Goal: Task Accomplishment & Management: Use online tool/utility

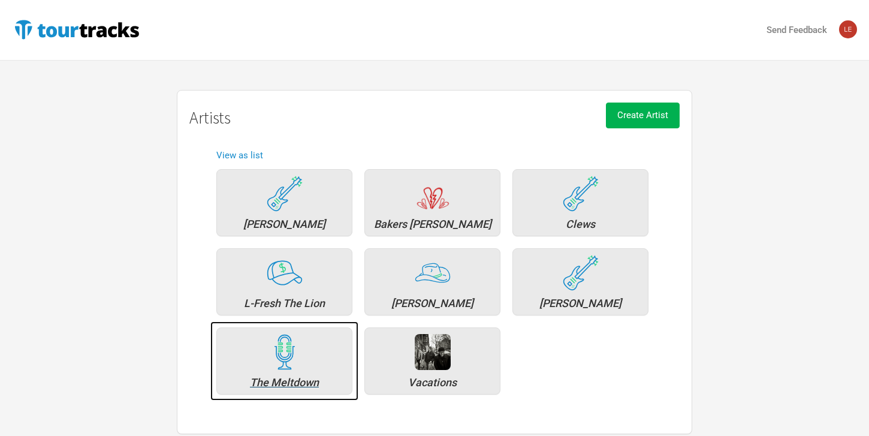
click at [269, 379] on div "The Meltdown" at bounding box center [284, 382] width 123 height 11
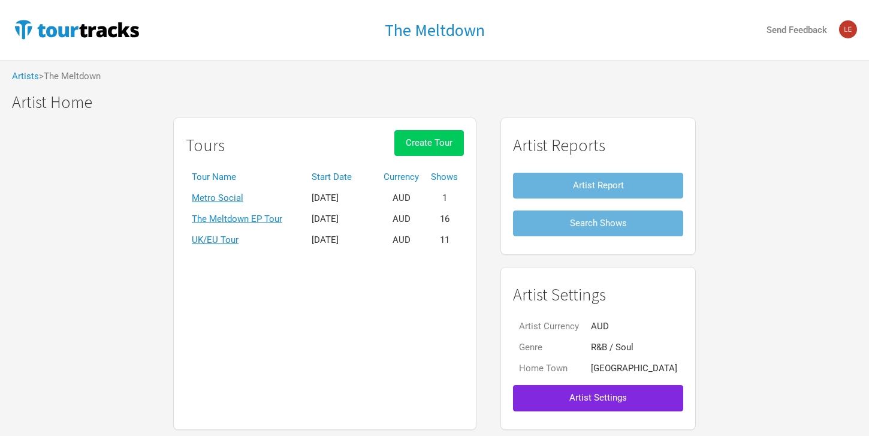
click at [445, 141] on span "Create Tour" at bounding box center [429, 142] width 47 height 11
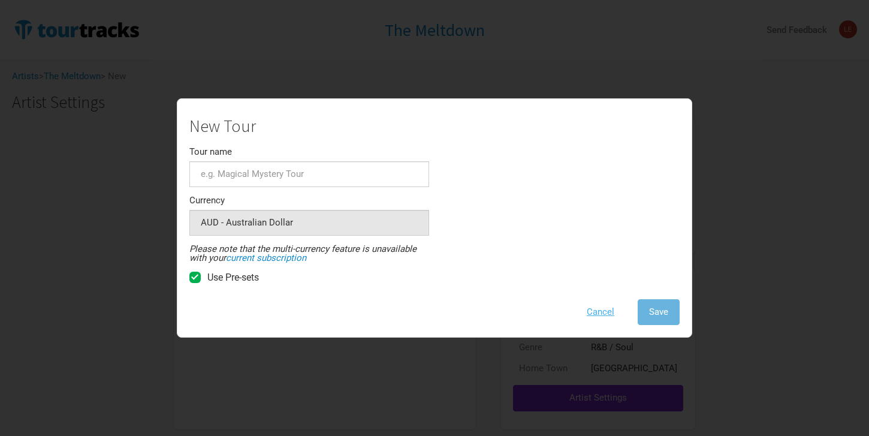
click at [601, 307] on button "Cancel" at bounding box center [601, 312] width 50 height 26
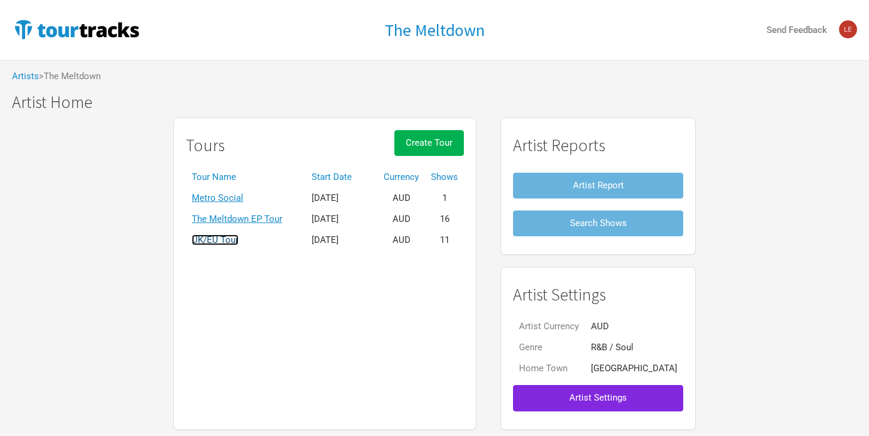
click at [233, 236] on link "UK/EU Tour" at bounding box center [215, 239] width 47 height 11
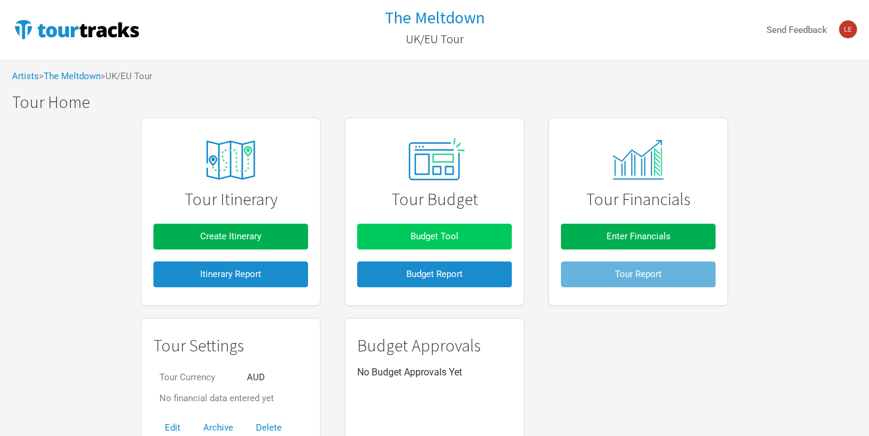
click at [462, 231] on button "Budget Tool" at bounding box center [434, 237] width 155 height 26
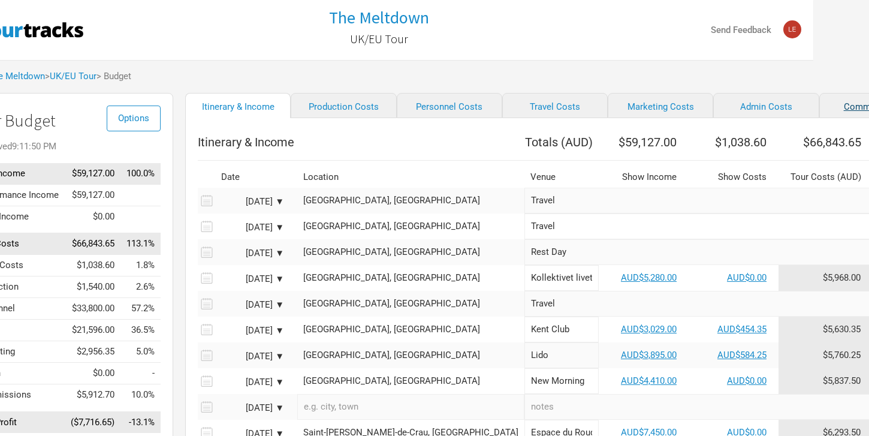
scroll to position [0, 117]
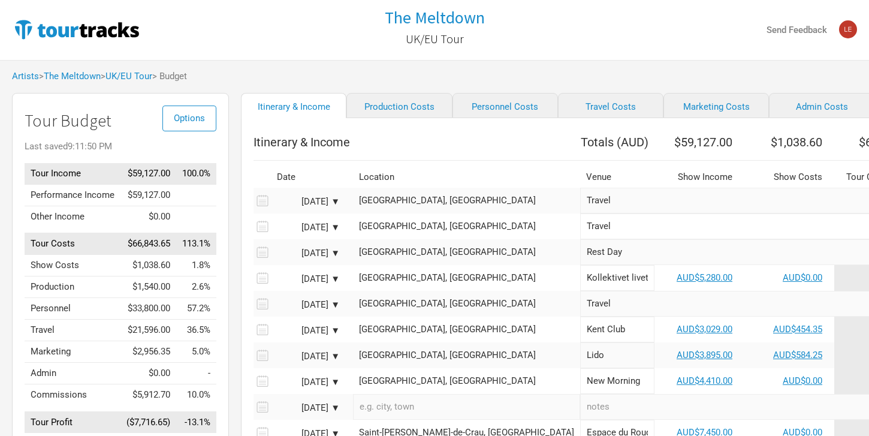
select select "% of Gross Merch"
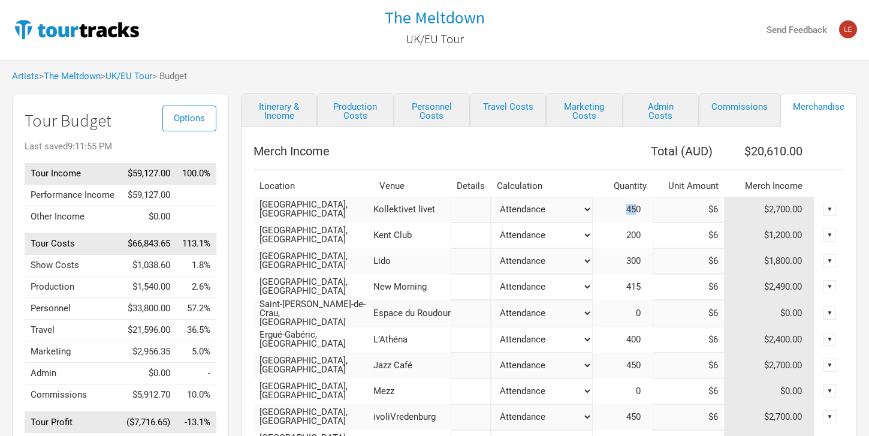
drag, startPoint x: 625, startPoint y: 209, endPoint x: 636, endPoint y: 209, distance: 11.4
click at [636, 209] on td "450" at bounding box center [623, 210] width 60 height 26
click at [272, 109] on link "Itinerary & Income" at bounding box center [279, 110] width 76 height 34
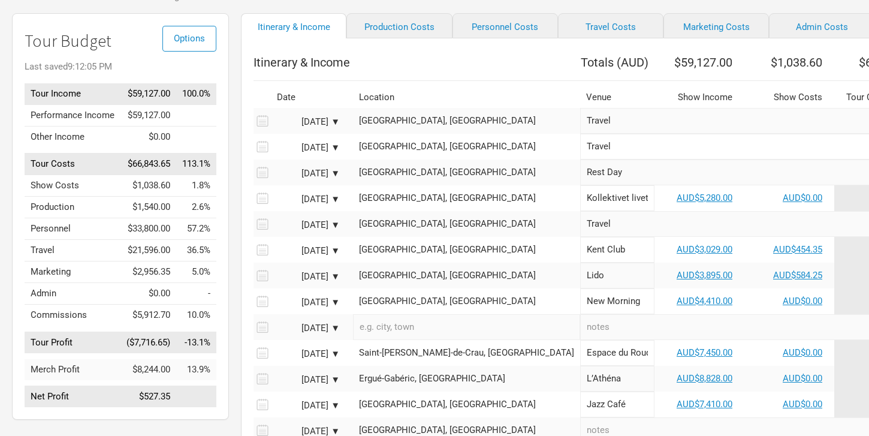
scroll to position [327, 0]
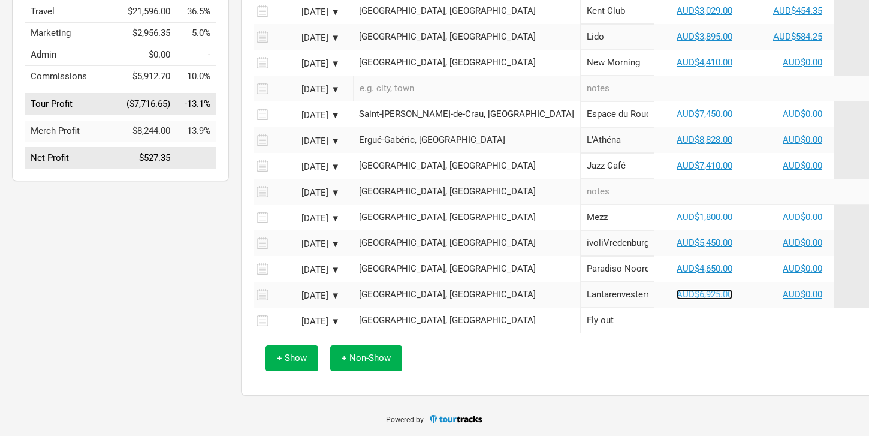
click at [677, 294] on link "AUD$6,925.00" at bounding box center [705, 294] width 56 height 11
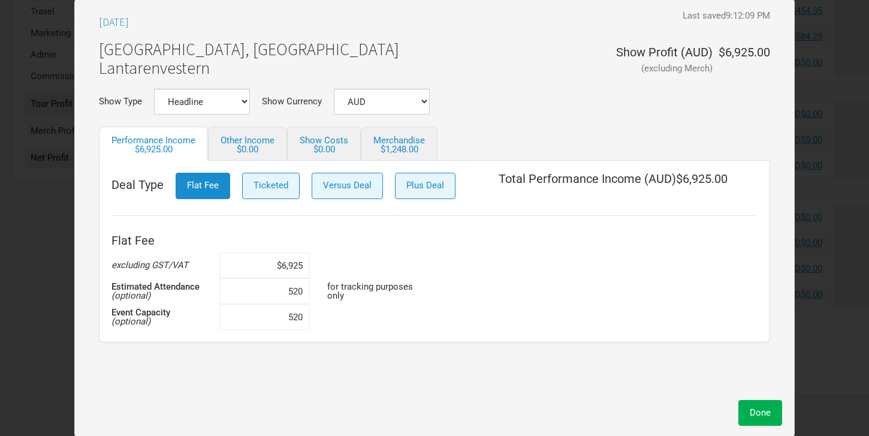
drag, startPoint x: 295, startPoint y: 318, endPoint x: 308, endPoint y: 314, distance: 13.1
click at [308, 314] on input "520" at bounding box center [264, 317] width 90 height 26
type input "529"
click at [303, 291] on input "520" at bounding box center [264, 291] width 90 height 26
type input "529"
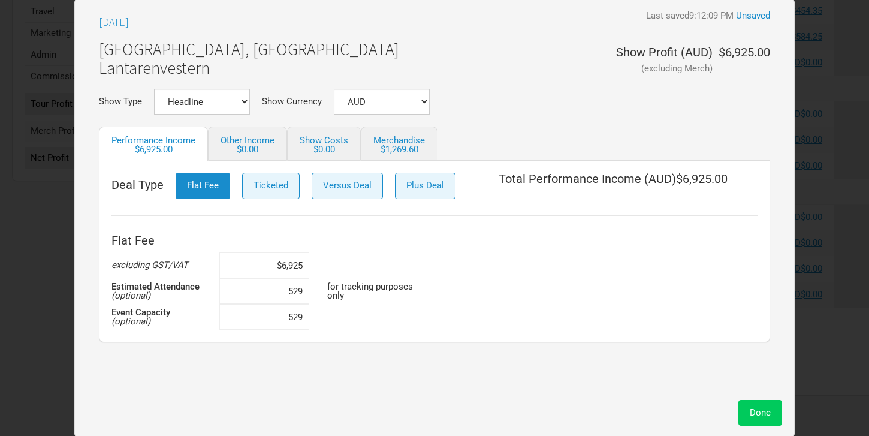
click at [766, 417] on span "Done" at bounding box center [760, 412] width 21 height 11
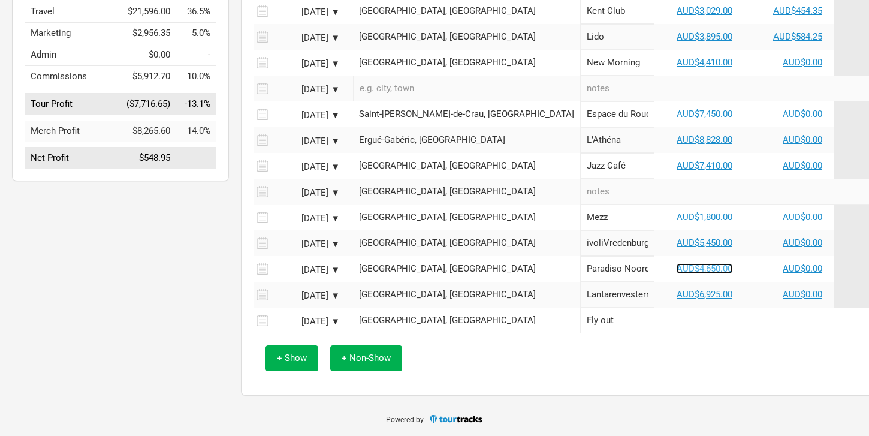
click at [677, 272] on link "AUD$4,650.00" at bounding box center [705, 268] width 56 height 11
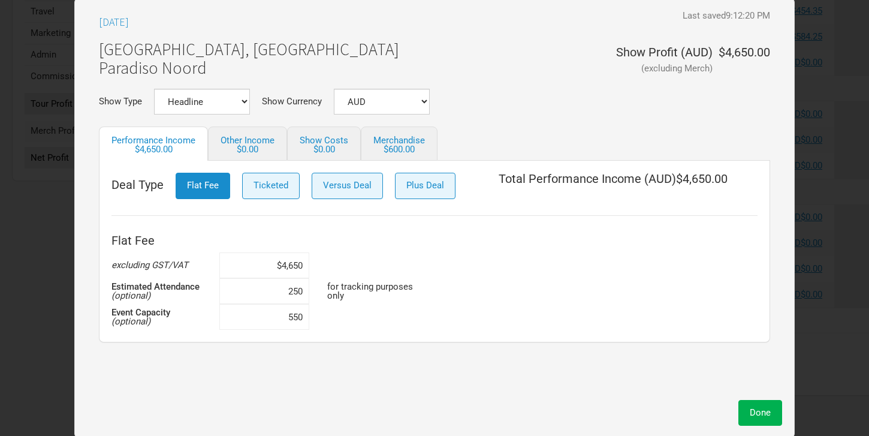
drag, startPoint x: 284, startPoint y: 294, endPoint x: 363, endPoint y: 294, distance: 78.5
click at [361, 294] on tr "Estimated Attendance (optional) 250 for tracking purposes only" at bounding box center [274, 291] width 324 height 26
type input "550"
click at [749, 416] on button "Done" at bounding box center [761, 413] width 44 height 26
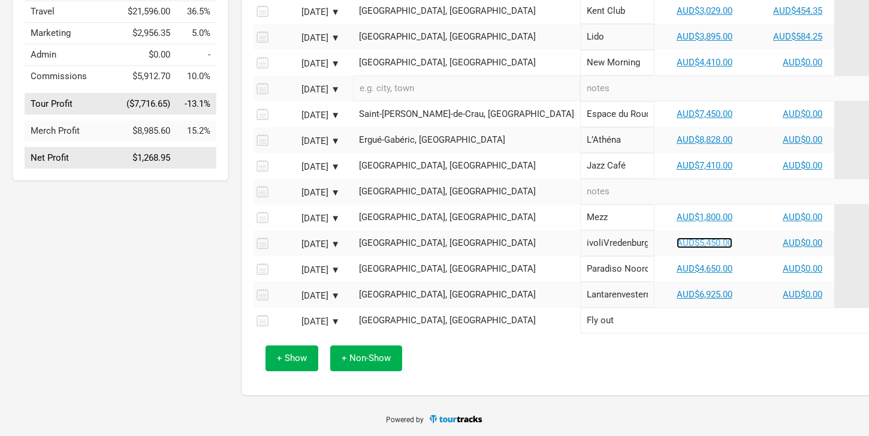
click at [677, 246] on link "AUD$5,450.00" at bounding box center [705, 242] width 56 height 11
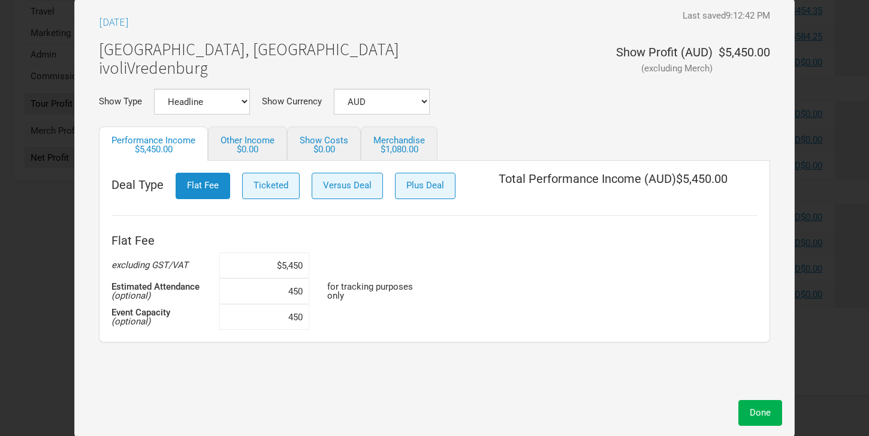
drag, startPoint x: 281, startPoint y: 320, endPoint x: 401, endPoint y: 320, distance: 120.5
click at [397, 320] on tr "Event Capacity (optional) 450" at bounding box center [274, 317] width 324 height 26
type input "625"
drag, startPoint x: 287, startPoint y: 285, endPoint x: 361, endPoint y: 286, distance: 74.9
click at [361, 286] on tr "Estimated Attendance (optional) 450 for tracking purposes only" at bounding box center [274, 291] width 324 height 26
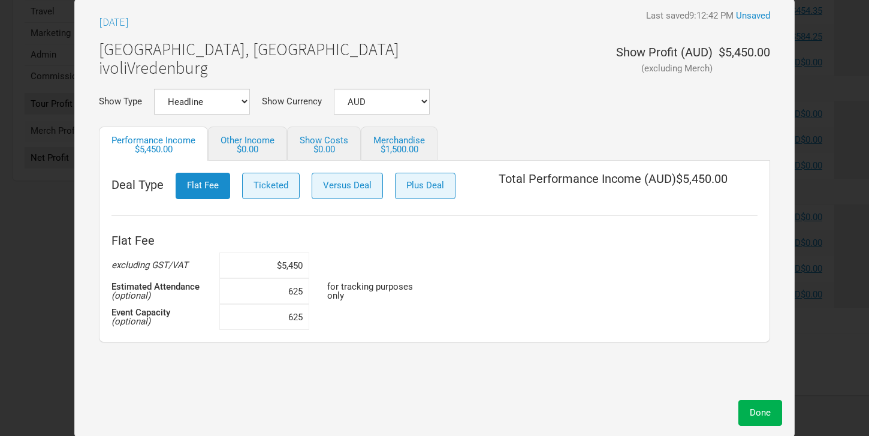
type input "625"
click at [751, 411] on span "Done" at bounding box center [760, 412] width 21 height 11
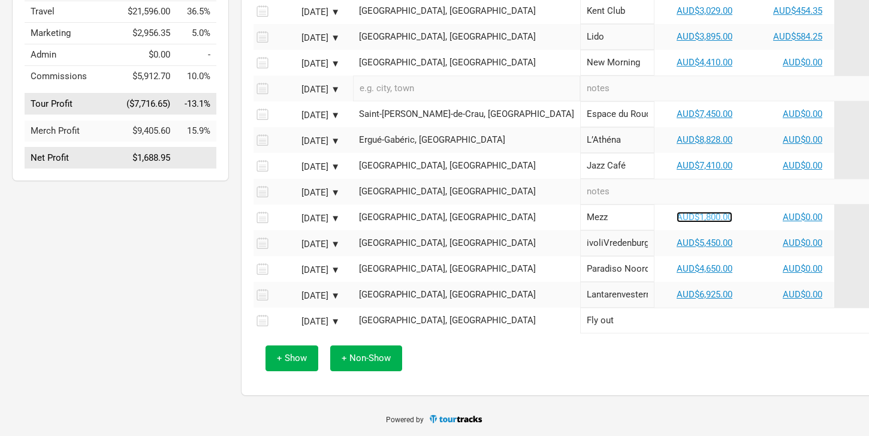
click at [677, 218] on link "AUD$1,800.00" at bounding box center [705, 217] width 56 height 11
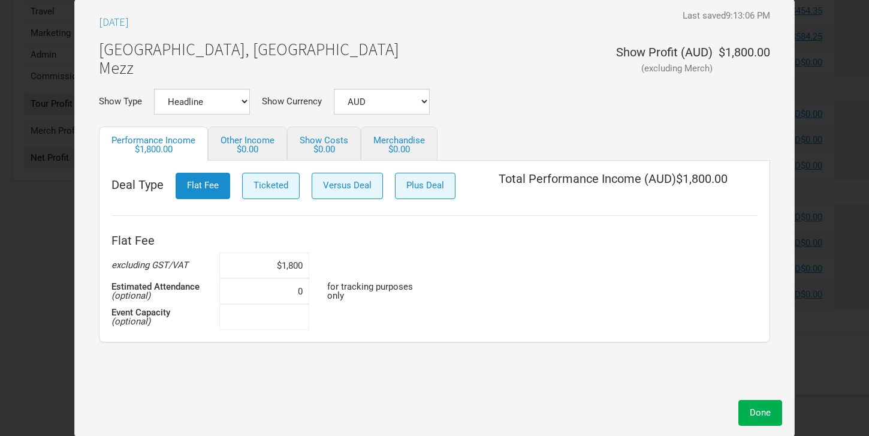
drag, startPoint x: 281, startPoint y: 311, endPoint x: 342, endPoint y: 311, distance: 61.1
click at [341, 311] on tr "Event Capacity (optional)" at bounding box center [274, 317] width 324 height 26
type input "600"
click at [295, 292] on input at bounding box center [264, 291] width 90 height 26
type input "300"
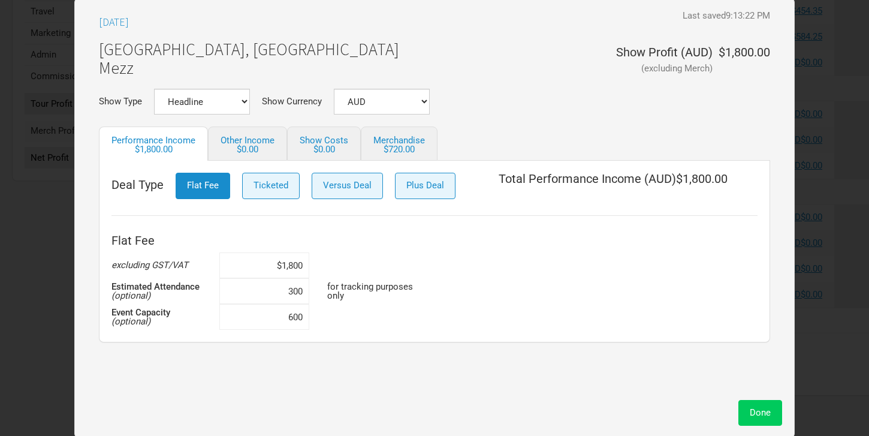
click at [761, 414] on span "Done" at bounding box center [760, 412] width 21 height 11
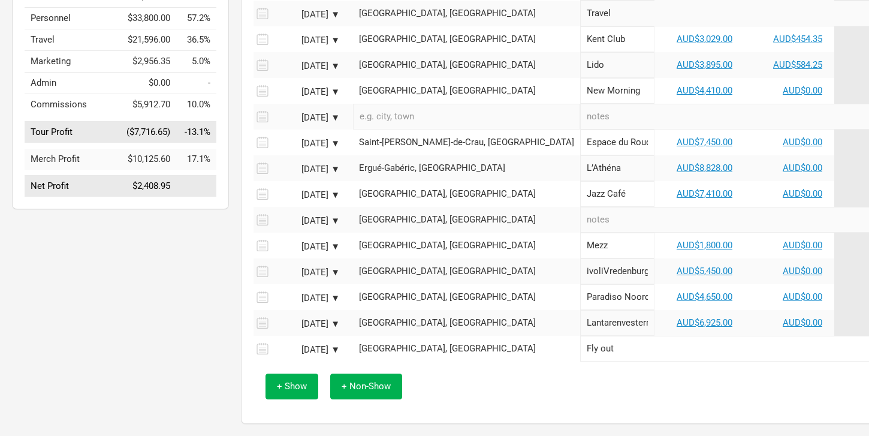
scroll to position [288, 0]
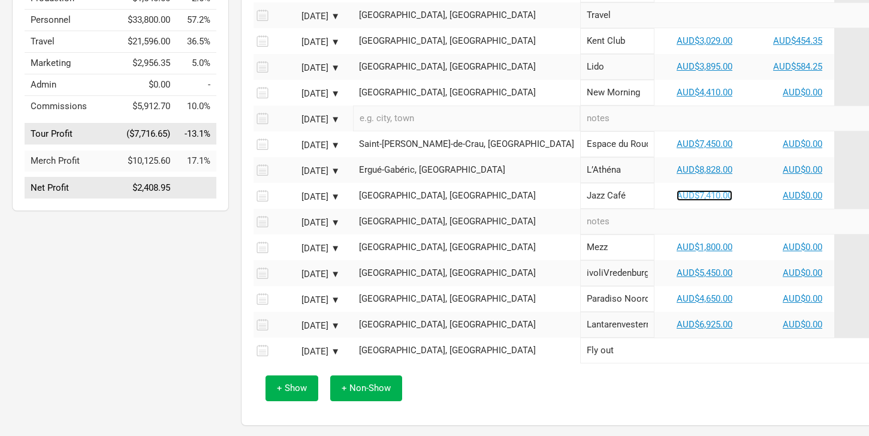
click at [677, 201] on link "AUD$7,410.00" at bounding box center [705, 195] width 56 height 11
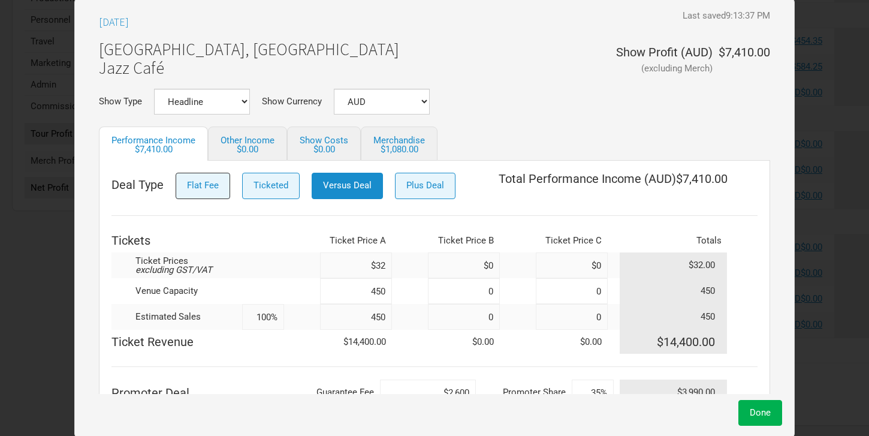
click at [211, 189] on span "Flat Fee" at bounding box center [203, 185] width 32 height 11
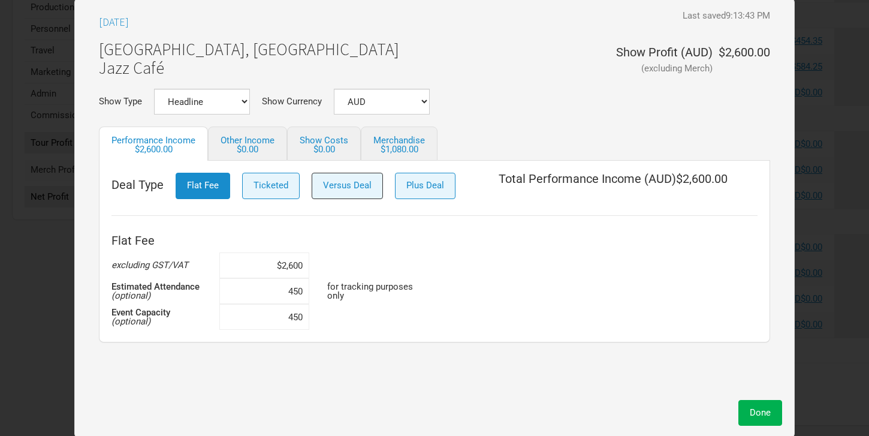
click at [325, 189] on span "Versus Deal" at bounding box center [347, 185] width 49 height 11
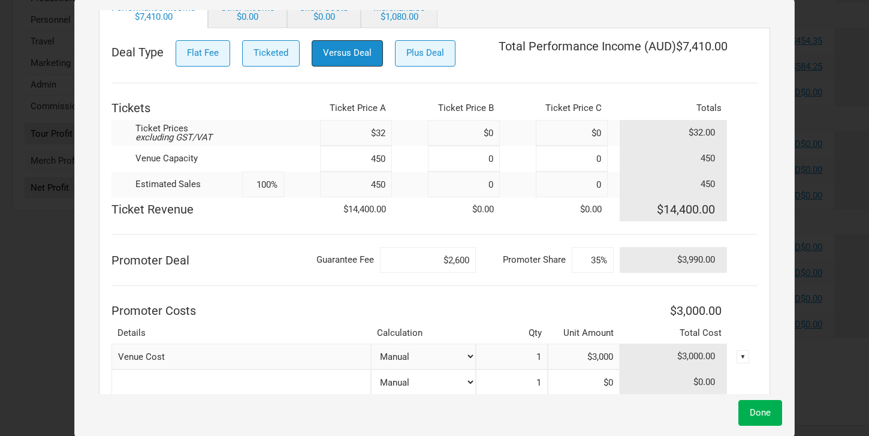
scroll to position [134, 0]
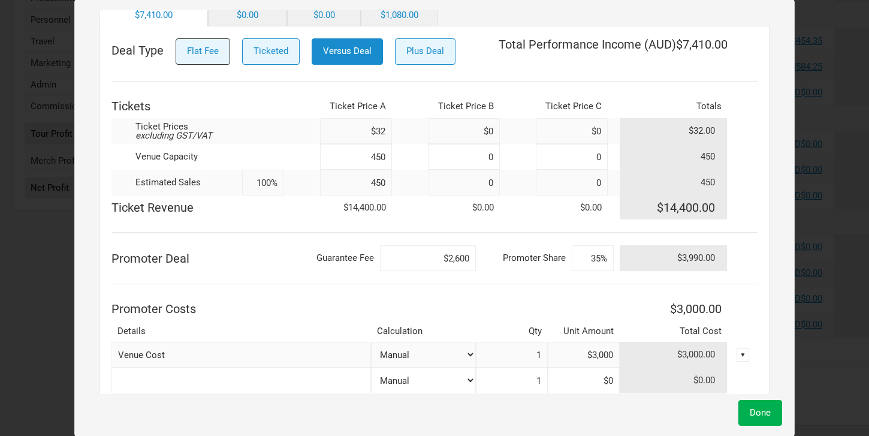
click at [216, 60] on button "Flat Fee" at bounding box center [203, 51] width 55 height 26
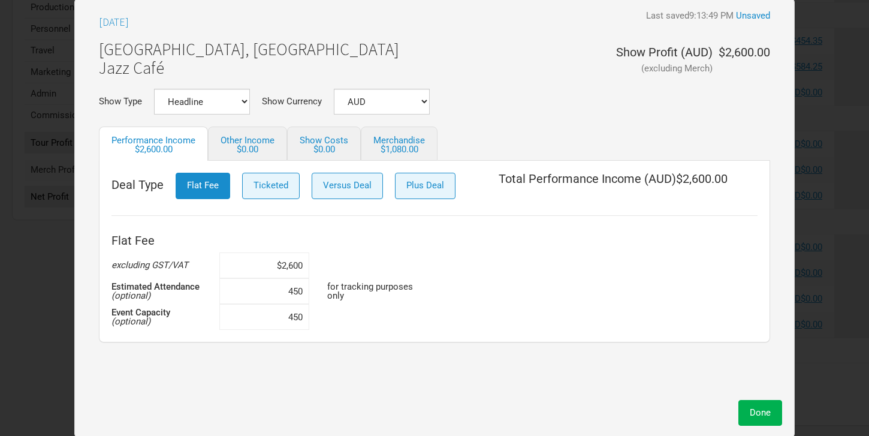
drag, startPoint x: 283, startPoint y: 264, endPoint x: 310, endPoint y: 265, distance: 27.0
click at [302, 264] on input "$2,600" at bounding box center [264, 265] width 90 height 26
click at [332, 198] on button "Versus Deal" at bounding box center [347, 186] width 71 height 26
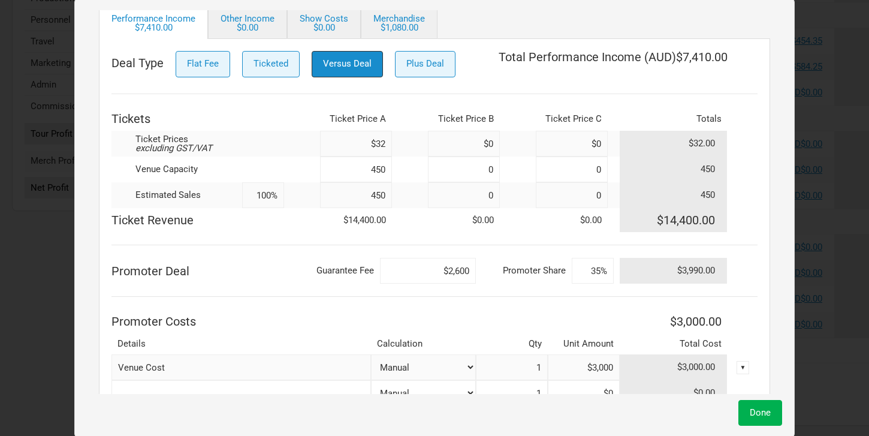
scroll to position [152, 0]
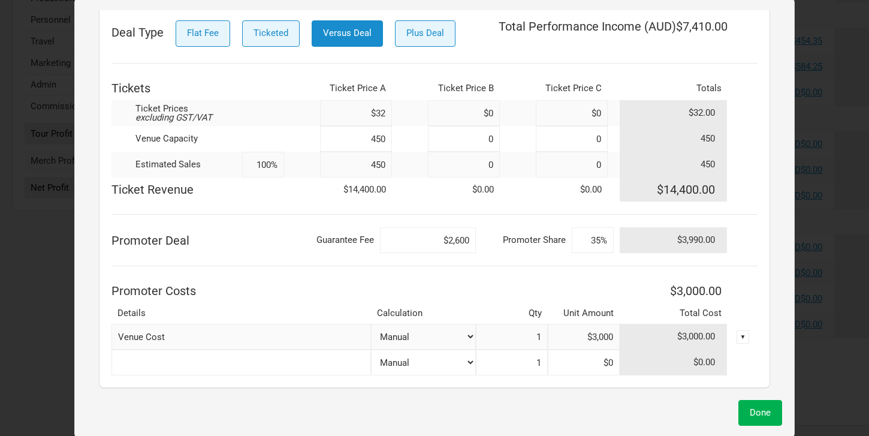
click at [343, 165] on input "450" at bounding box center [356, 165] width 72 height 26
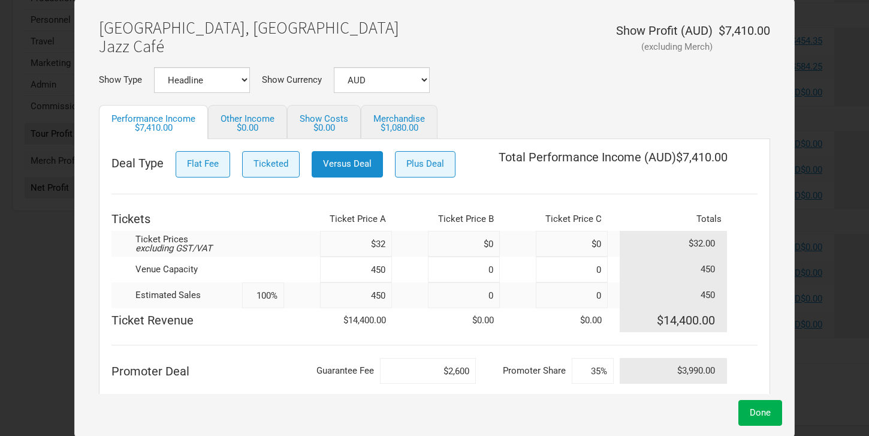
scroll to position [0, 0]
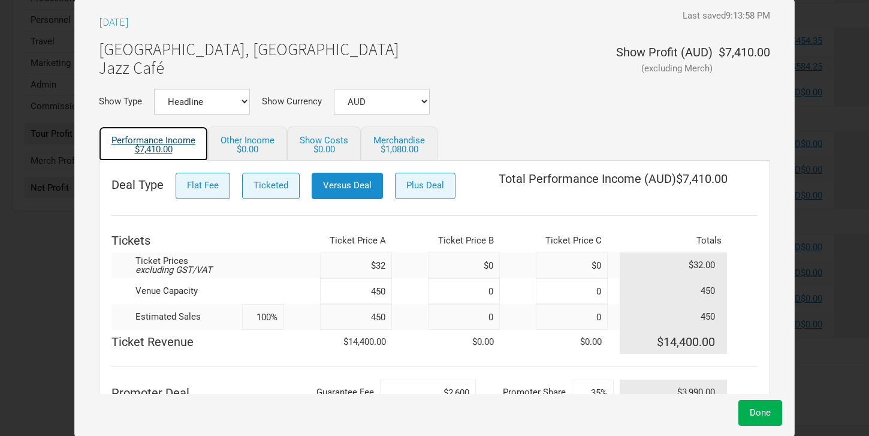
click at [161, 145] on div "$7,410.00" at bounding box center [154, 149] width 84 height 9
click at [173, 147] on div "$7,410.00" at bounding box center [154, 149] width 84 height 9
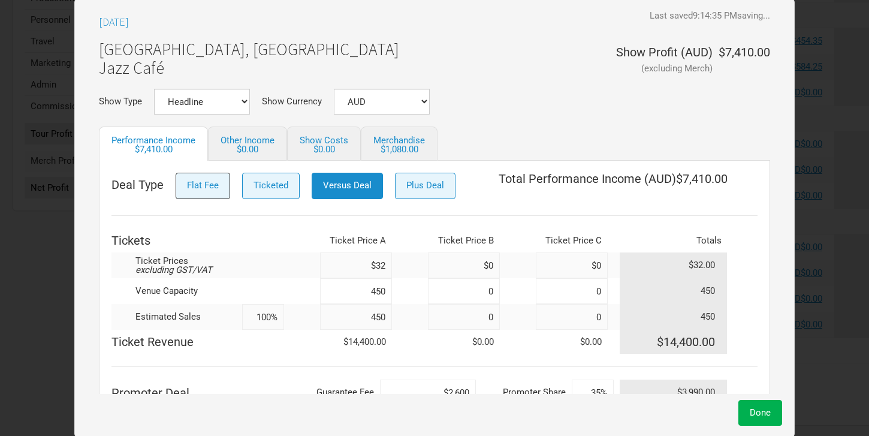
click at [211, 195] on button "Flat Fee" at bounding box center [203, 186] width 55 height 26
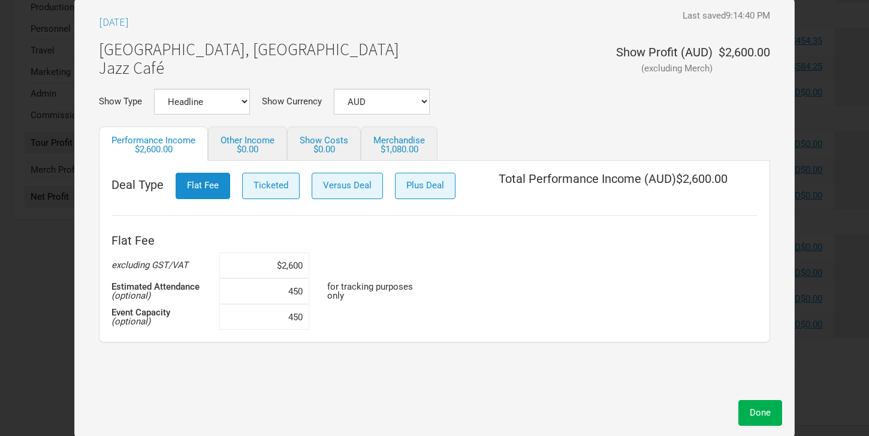
drag, startPoint x: 294, startPoint y: 294, endPoint x: 316, endPoint y: 294, distance: 21.6
click at [316, 294] on td "450" at bounding box center [273, 291] width 108 height 26
type input "475"
drag, startPoint x: 292, startPoint y: 317, endPoint x: 338, endPoint y: 312, distance: 46.4
click at [321, 317] on td "450" at bounding box center [273, 317] width 108 height 26
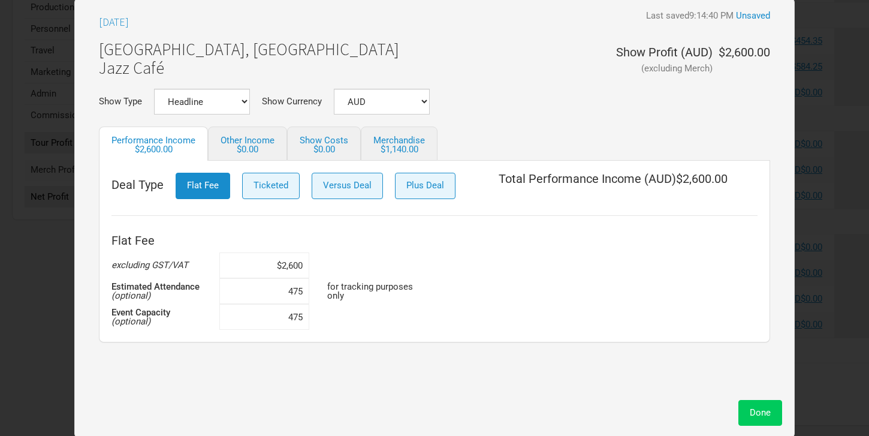
type input "475"
click at [774, 411] on button "Done" at bounding box center [761, 413] width 44 height 26
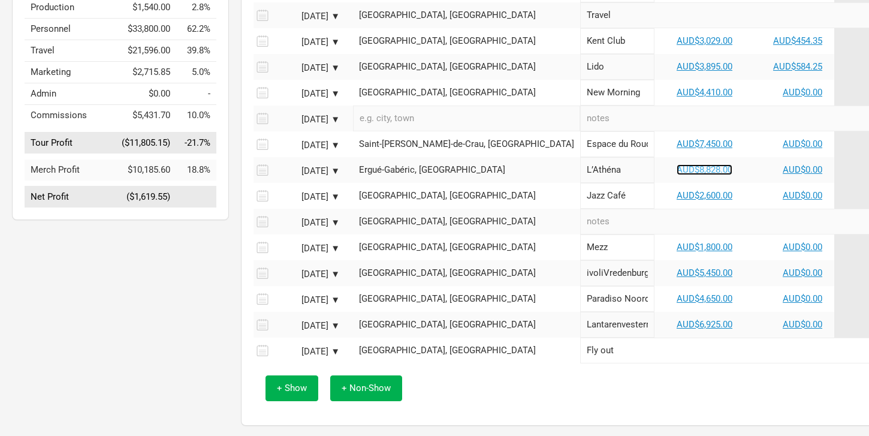
click at [677, 175] on link "AUD$8,828.00" at bounding box center [705, 169] width 56 height 11
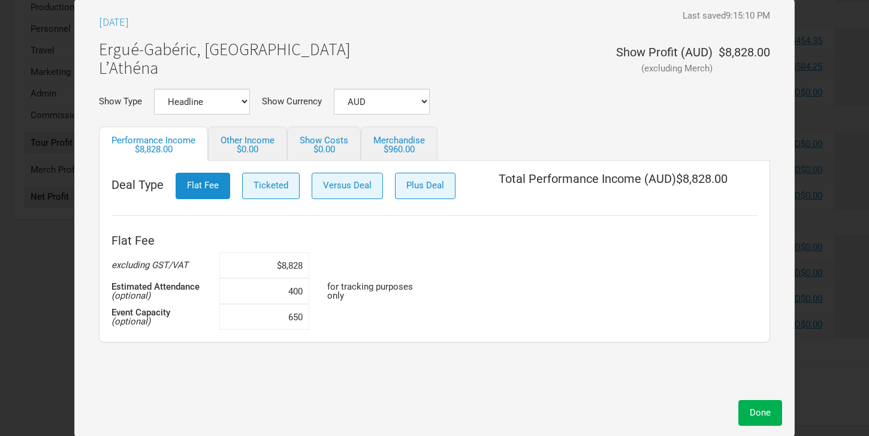
drag, startPoint x: 288, startPoint y: 318, endPoint x: 358, endPoint y: 325, distance: 71.1
click at [358, 325] on tr "Event Capacity (optional) 650" at bounding box center [274, 317] width 324 height 26
type input "318"
drag, startPoint x: 288, startPoint y: 291, endPoint x: 344, endPoint y: 291, distance: 55.2
click at [344, 291] on tr "Estimated Attendance (optional) 400 for tracking purposes only" at bounding box center [274, 291] width 324 height 26
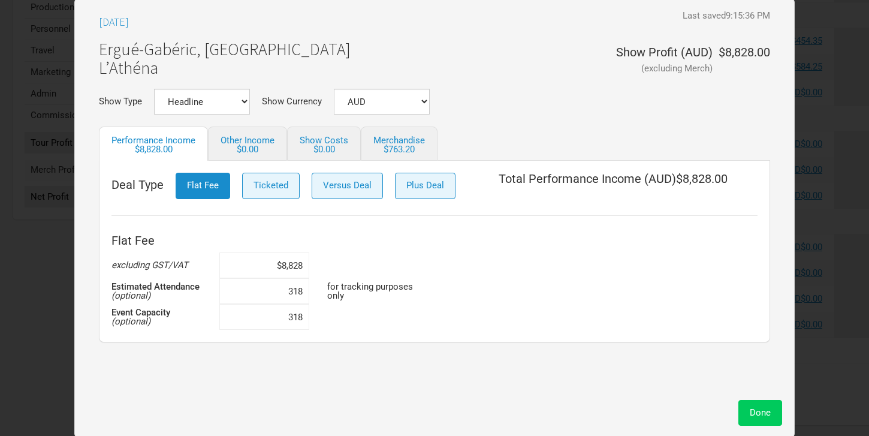
type input "318"
click at [768, 420] on button "Done" at bounding box center [761, 413] width 44 height 26
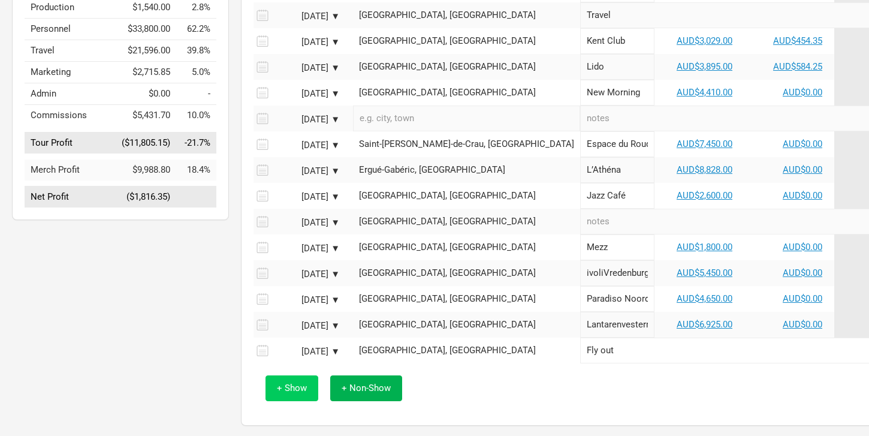
click at [289, 393] on span "+ Show" at bounding box center [292, 387] width 30 height 11
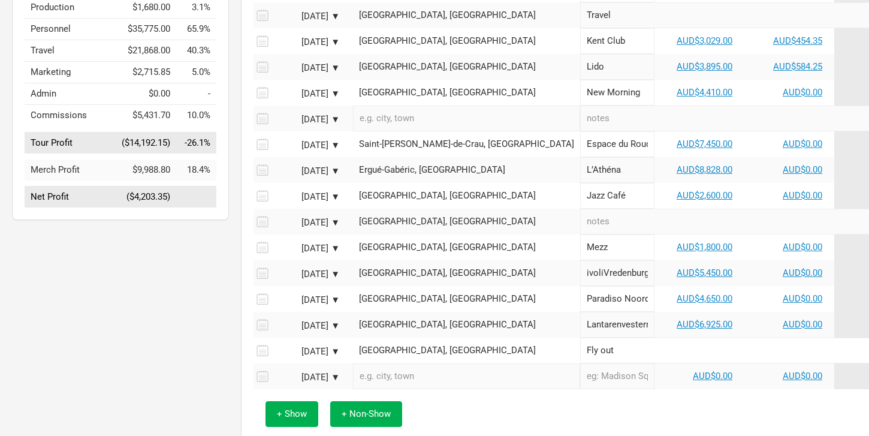
click at [333, 382] on div "[DATE] ▼" at bounding box center [307, 377] width 66 height 9
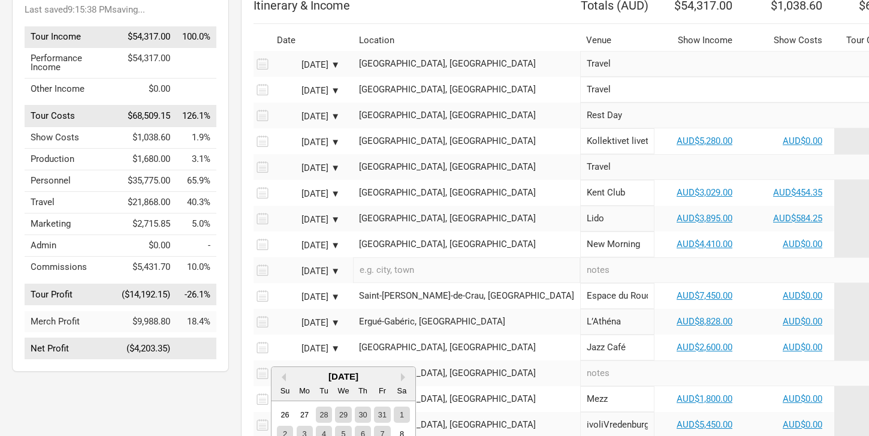
scroll to position [226, 0]
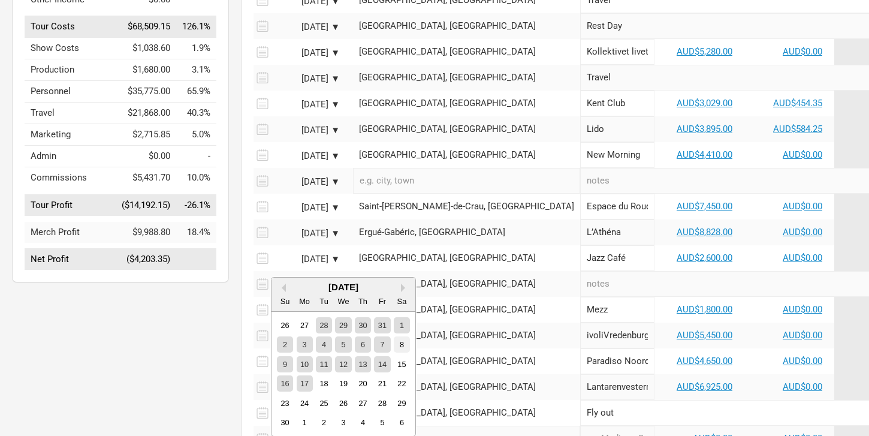
click at [408, 342] on div "8" at bounding box center [402, 344] width 16 height 16
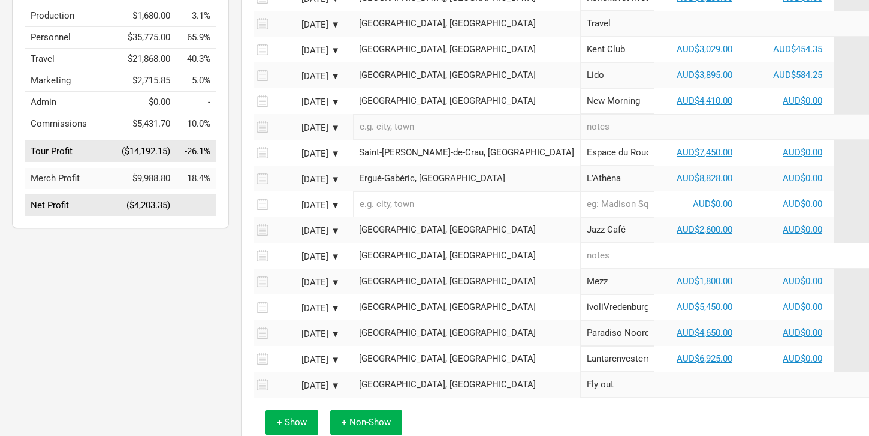
scroll to position [296, 0]
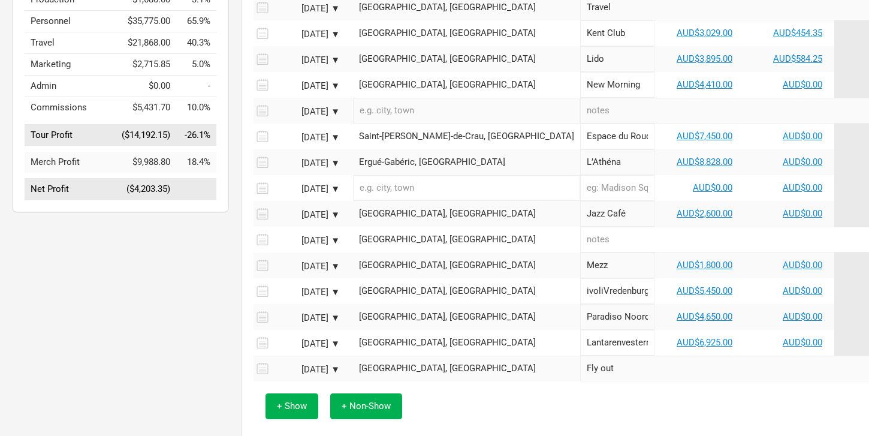
click at [386, 199] on input "text" at bounding box center [466, 188] width 227 height 26
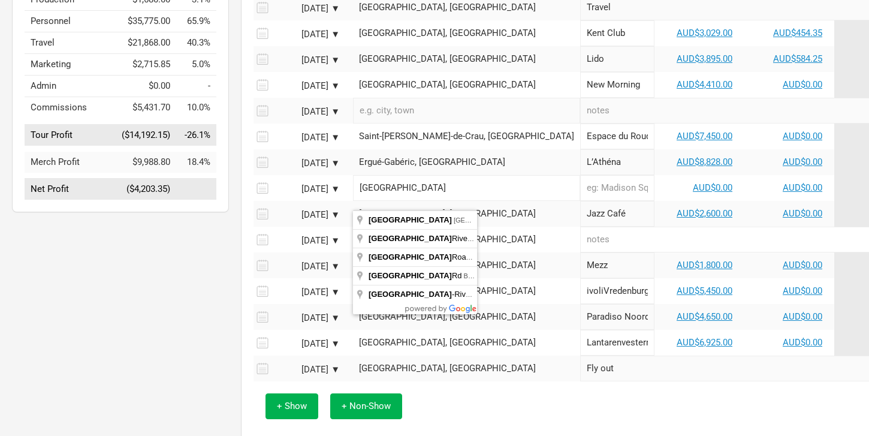
type input "[GEOGRAPHIC_DATA], [GEOGRAPHIC_DATA]"
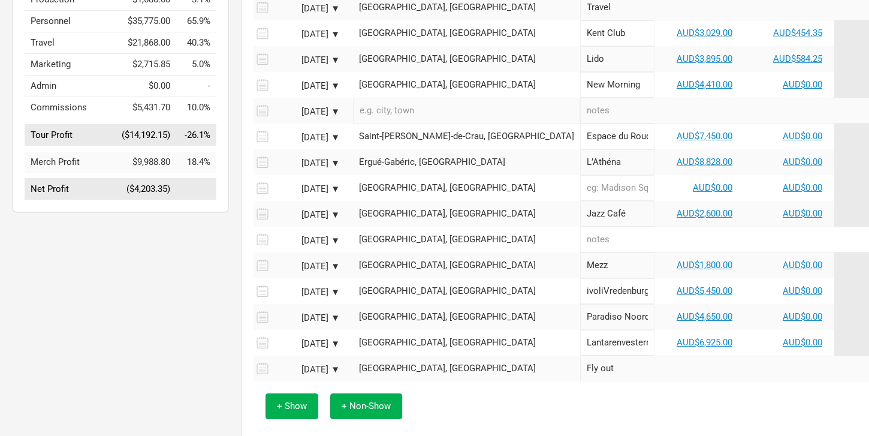
click at [580, 251] on input "text" at bounding box center [800, 240] width 441 height 26
click at [580, 199] on input "text" at bounding box center [617, 188] width 74 height 26
type input "106"
click at [693, 193] on link "AUD$0.00" at bounding box center [713, 187] width 40 height 11
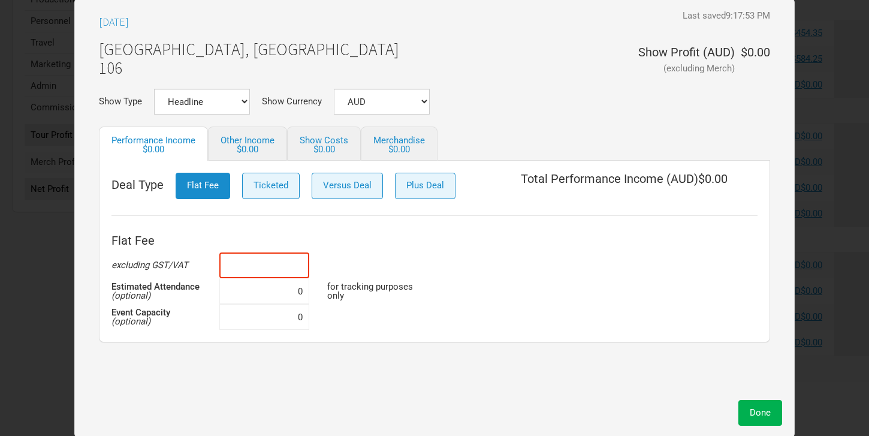
click at [297, 266] on input at bounding box center [264, 265] width 90 height 26
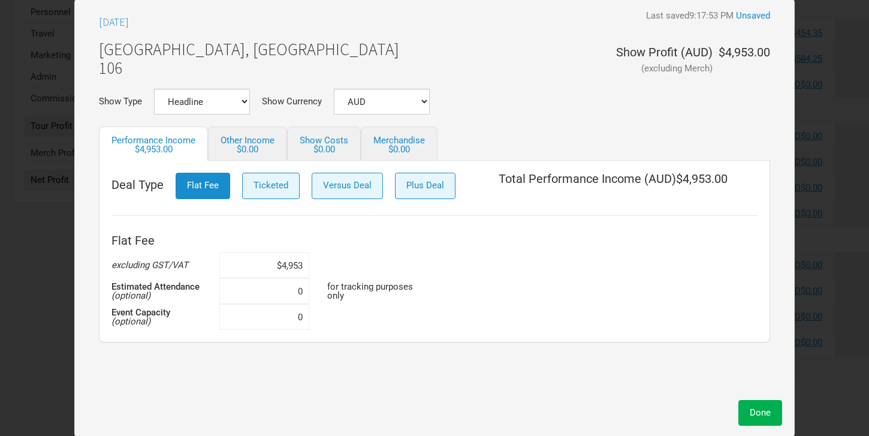
type input "$4,953"
click at [293, 291] on input at bounding box center [264, 291] width 90 height 26
type input "318"
click at [296, 322] on input at bounding box center [264, 317] width 90 height 26
type input "318"
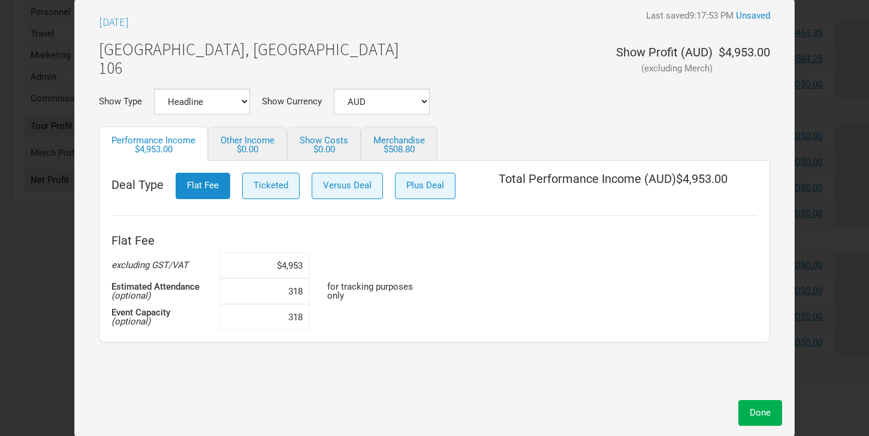
click at [782, 407] on div "[DATE] Last saved 9:17:53 PM Unsaved [GEOGRAPHIC_DATA], [GEOGRAPHIC_DATA] 106 S…" at bounding box center [434, 218] width 721 height 441
click at [759, 412] on span "Done" at bounding box center [760, 412] width 21 height 11
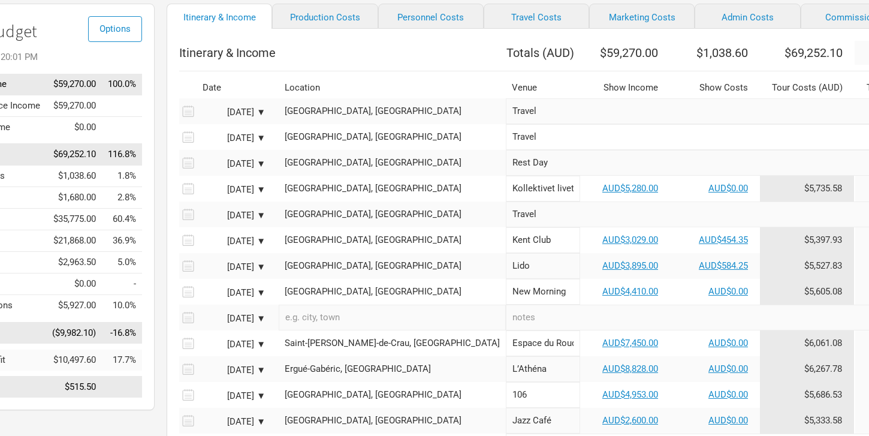
scroll to position [89, 117]
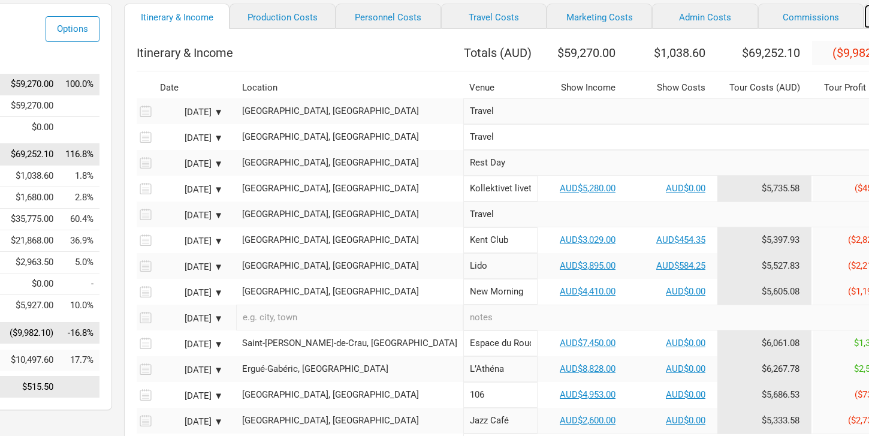
select select "% of Gross Merch"
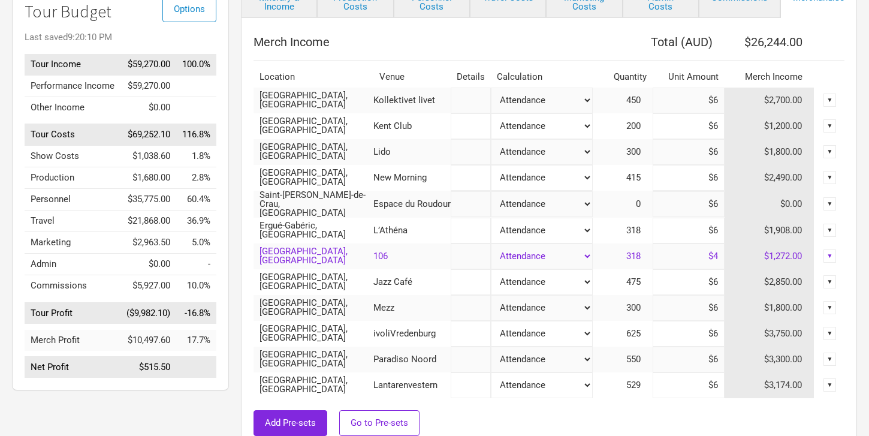
scroll to position [129, 0]
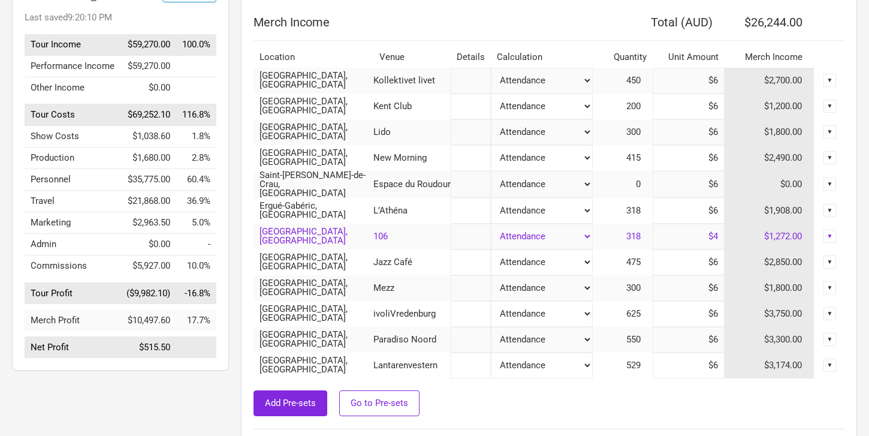
drag, startPoint x: 706, startPoint y: 82, endPoint x: 744, endPoint y: 85, distance: 37.9
click at [744, 85] on tr "[GEOGRAPHIC_DATA], [GEOGRAPHIC_DATA] Kollektivet livet Attendance Manual % of P…" at bounding box center [549, 81] width 591 height 26
type input "$4"
type input "$25,344"
type input "$4"
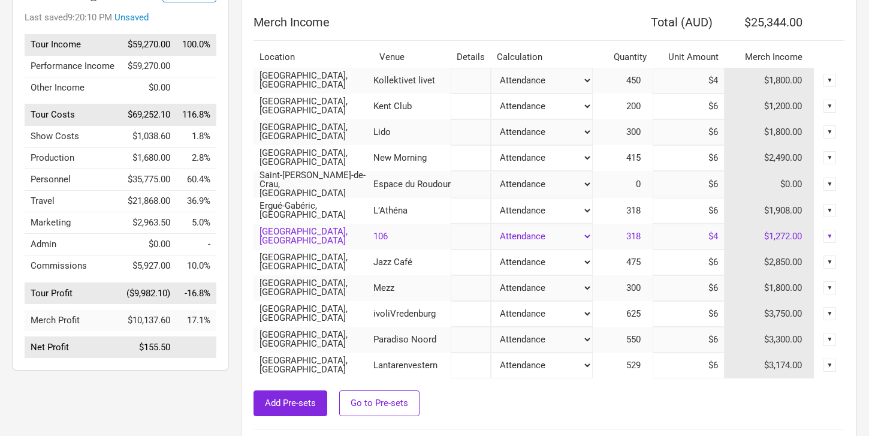
drag, startPoint x: 706, startPoint y: 109, endPoint x: 730, endPoint y: 109, distance: 24.0
click at [730, 109] on tr "[GEOGRAPHIC_DATA], [GEOGRAPHIC_DATA] Kent Club Attendance Manual % of Performan…" at bounding box center [549, 107] width 591 height 26
type input "$4"
type input "$24,944"
drag, startPoint x: 704, startPoint y: 131, endPoint x: 733, endPoint y: 131, distance: 29.4
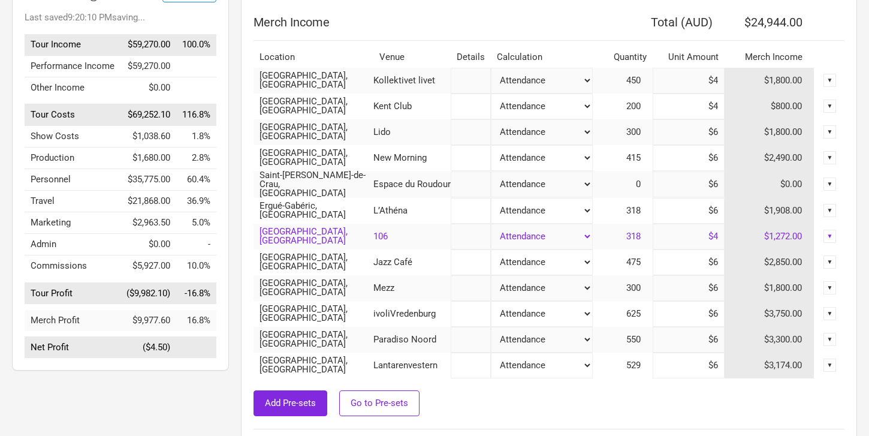
click at [733, 131] on tr "[GEOGRAPHIC_DATA], [GEOGRAPHIC_DATA] Lido Attendance Manual % of Performance In…" at bounding box center [549, 132] width 591 height 26
type input "$4"
type input "$24,344"
drag, startPoint x: 700, startPoint y: 158, endPoint x: 731, endPoint y: 159, distance: 30.6
click at [731, 159] on tr "[GEOGRAPHIC_DATA], [GEOGRAPHIC_DATA] New Morning Attendance Manual % of Perform…" at bounding box center [549, 158] width 591 height 26
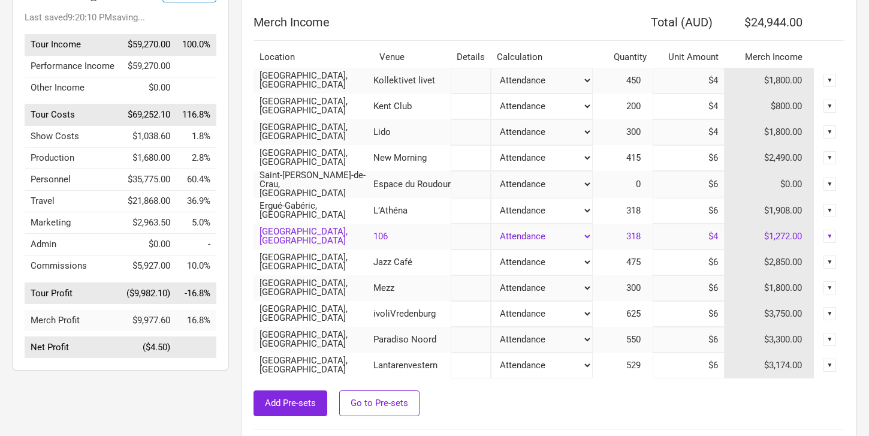
type input "$4"
type input "$23,514"
type input "$4"
drag, startPoint x: 702, startPoint y: 188, endPoint x: 749, endPoint y: 194, distance: 47.2
click at [748, 194] on tr "Saint-[PERSON_NAME]-de-Crau, [GEOGRAPHIC_DATA] Espace du Roudour Attendance Man…" at bounding box center [549, 184] width 591 height 27
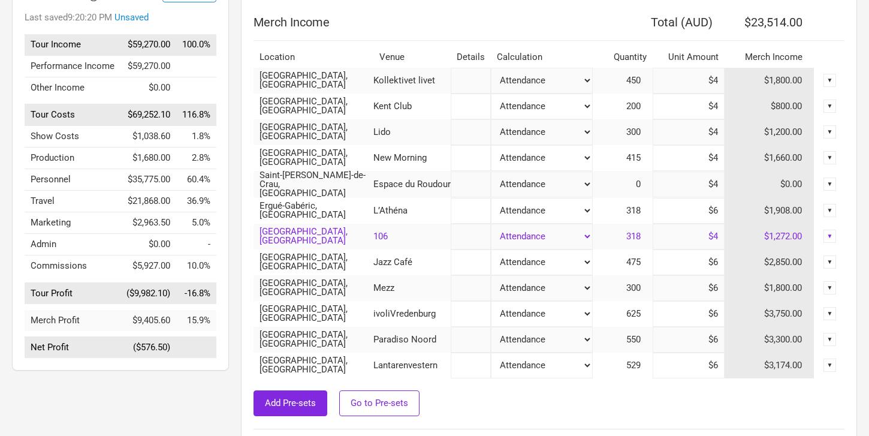
type input "$4"
drag, startPoint x: 703, startPoint y: 237, endPoint x: 749, endPoint y: 237, distance: 46.8
click at [749, 237] on tr "[GEOGRAPHIC_DATA], [GEOGRAPHIC_DATA] 106 Attendance Manual % of Performance Inc…" at bounding box center [549, 237] width 591 height 26
drag, startPoint x: 701, startPoint y: 262, endPoint x: 731, endPoint y: 262, distance: 29.4
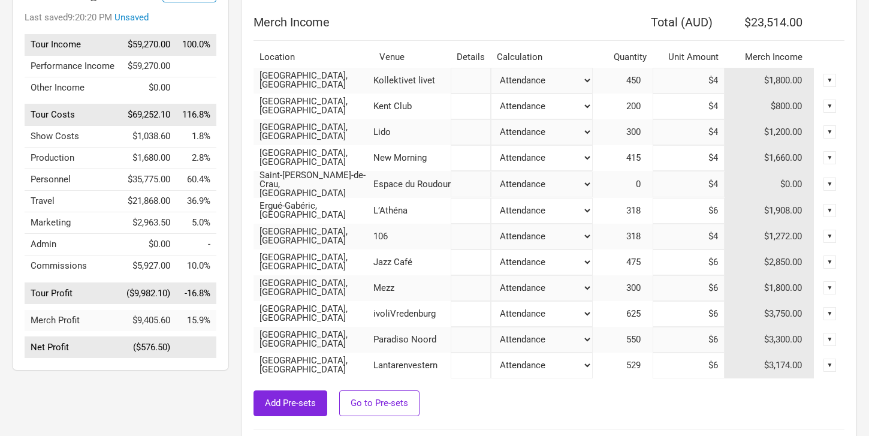
click at [731, 262] on tr "[GEOGRAPHIC_DATA], [GEOGRAPHIC_DATA] Jazz Café Attendance Manual % of Performan…" at bounding box center [549, 262] width 591 height 26
type input "$4"
type input "$22,564"
type input "$4"
drag, startPoint x: 692, startPoint y: 294, endPoint x: 722, endPoint y: 294, distance: 29.4
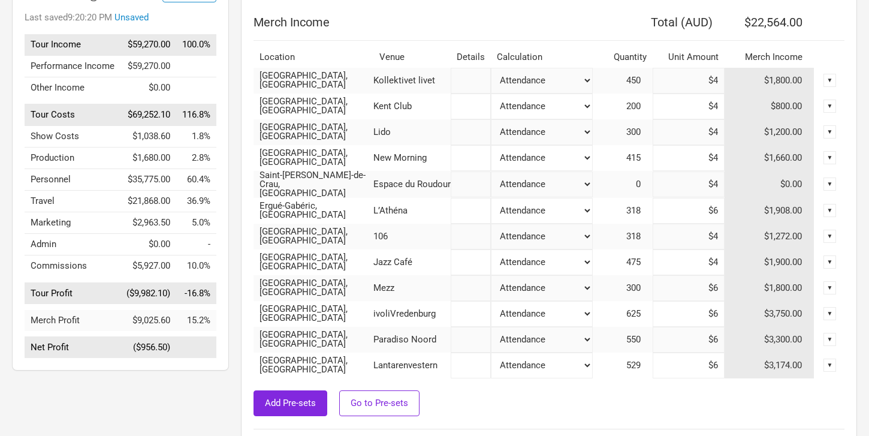
click at [719, 294] on input "$6" at bounding box center [689, 288] width 72 height 26
type input "$64"
type input "$39,964"
drag, startPoint x: 701, startPoint y: 279, endPoint x: 754, endPoint y: 284, distance: 53.0
click at [753, 284] on tr "[GEOGRAPHIC_DATA], [GEOGRAPHIC_DATA] Mezz Attendance Manual % of Performance In…" at bounding box center [549, 288] width 591 height 26
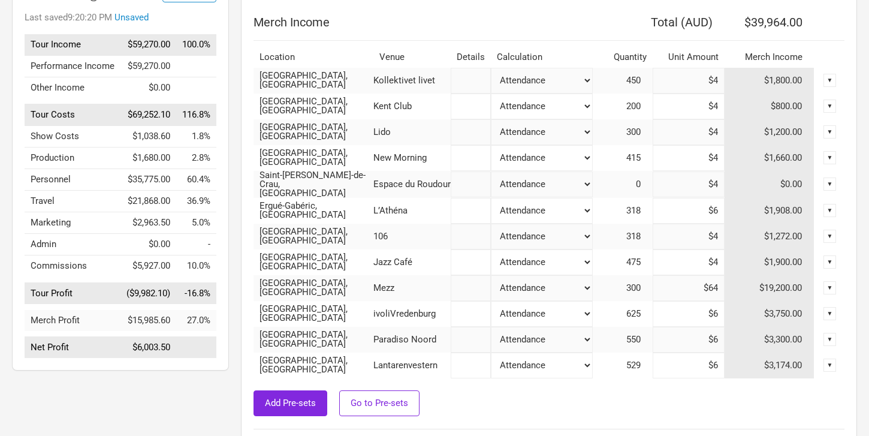
type input "$4"
type input "$21,964"
type input "$4"
drag, startPoint x: 695, startPoint y: 317, endPoint x: 753, endPoint y: 318, distance: 58.2
click at [753, 318] on tr "[GEOGRAPHIC_DATA], [GEOGRAPHIC_DATA] ivoliVredenburg Attendance Manual % of Per…" at bounding box center [549, 314] width 591 height 26
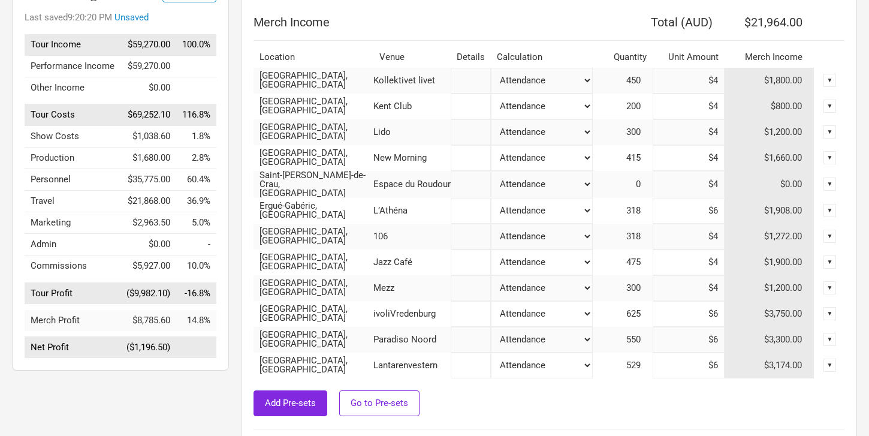
type input "$64"
type input "$58,214"
drag, startPoint x: 696, startPoint y: 317, endPoint x: 714, endPoint y: 317, distance: 18.0
click at [714, 317] on input "$64" at bounding box center [689, 314] width 72 height 26
drag, startPoint x: 699, startPoint y: 313, endPoint x: 727, endPoint y: 314, distance: 27.6
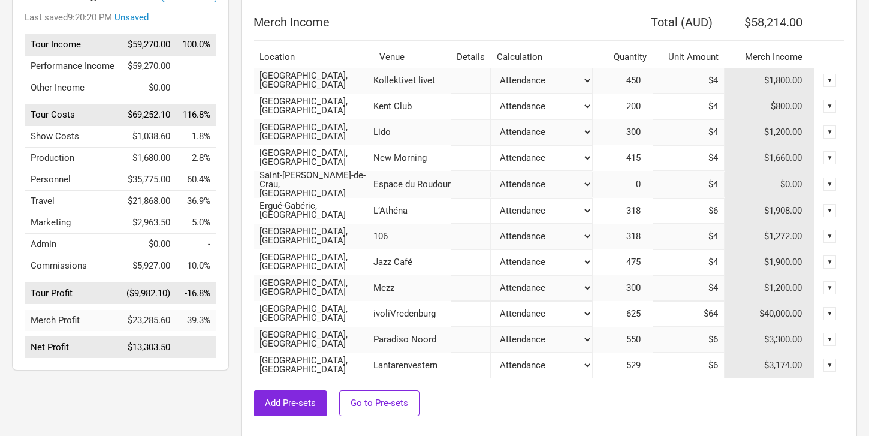
click at [727, 314] on tr "[GEOGRAPHIC_DATA], [GEOGRAPHIC_DATA] ivoliVredenburg Attendance Manual % of Per…" at bounding box center [549, 314] width 591 height 26
type input "$4"
type input "$20,714"
drag, startPoint x: 702, startPoint y: 340, endPoint x: 736, endPoint y: 340, distance: 33.6
click at [736, 340] on tr "[GEOGRAPHIC_DATA], [GEOGRAPHIC_DATA] Paradiso Noord Attendance Manual % of Perf…" at bounding box center [549, 340] width 591 height 26
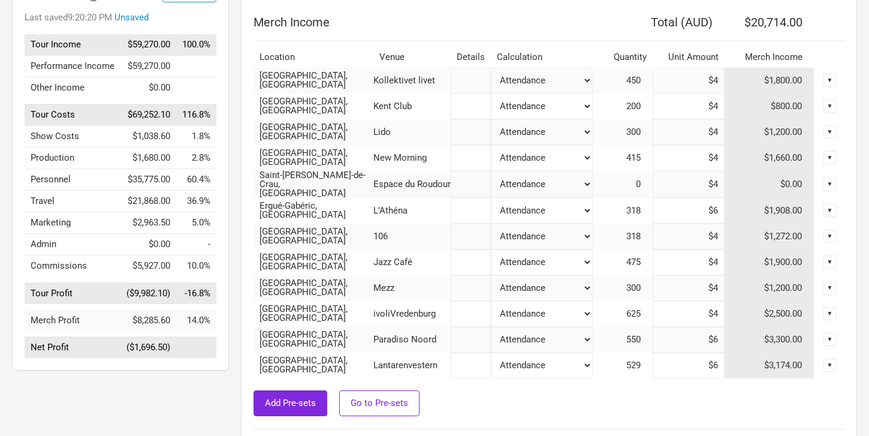
type input "$4"
type input "$19,614"
type input "$4"
drag, startPoint x: 700, startPoint y: 365, endPoint x: 736, endPoint y: 365, distance: 36.6
click at [736, 365] on tr "[GEOGRAPHIC_DATA], [GEOGRAPHIC_DATA] Lantarenvestern Attendance Manual % of Per…" at bounding box center [549, 366] width 591 height 26
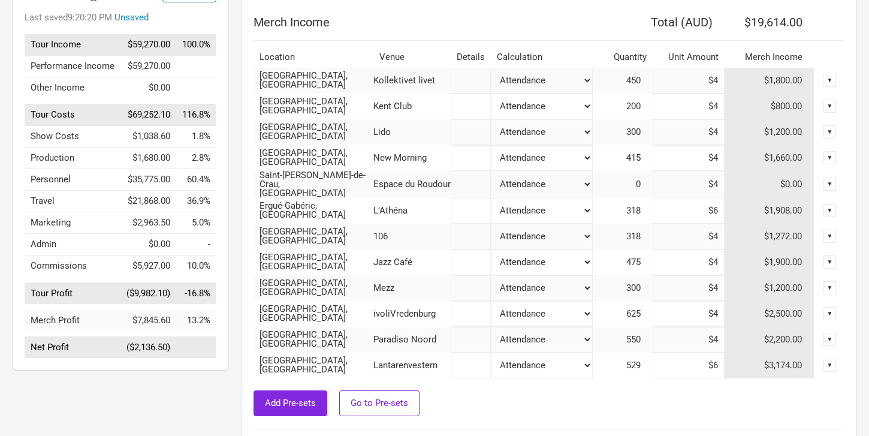
type input "$4"
type input "$18,556"
type input "$4"
drag, startPoint x: 709, startPoint y: 338, endPoint x: 736, endPoint y: 338, distance: 26.4
click at [736, 338] on tr "[GEOGRAPHIC_DATA], [GEOGRAPHIC_DATA] Paradiso Noord Attendance Manual % of Perf…" at bounding box center [549, 340] width 591 height 26
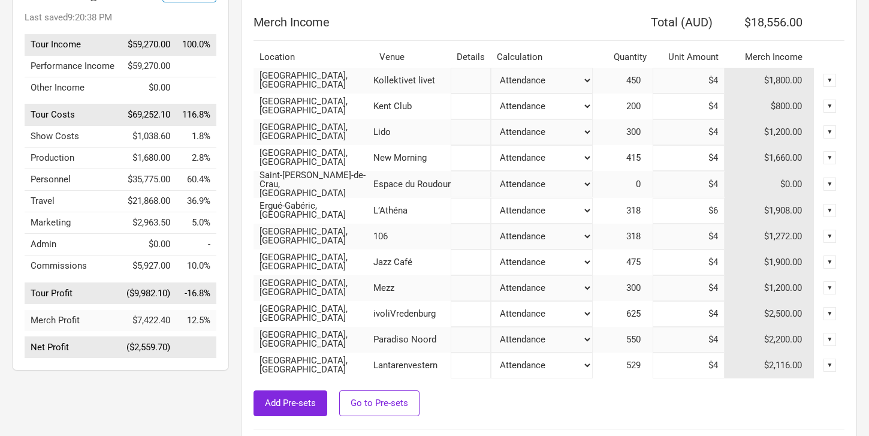
type input "$4"
type input "$5"
type input "$19,106"
type input "$5"
drag, startPoint x: 703, startPoint y: 360, endPoint x: 718, endPoint y: 359, distance: 15.0
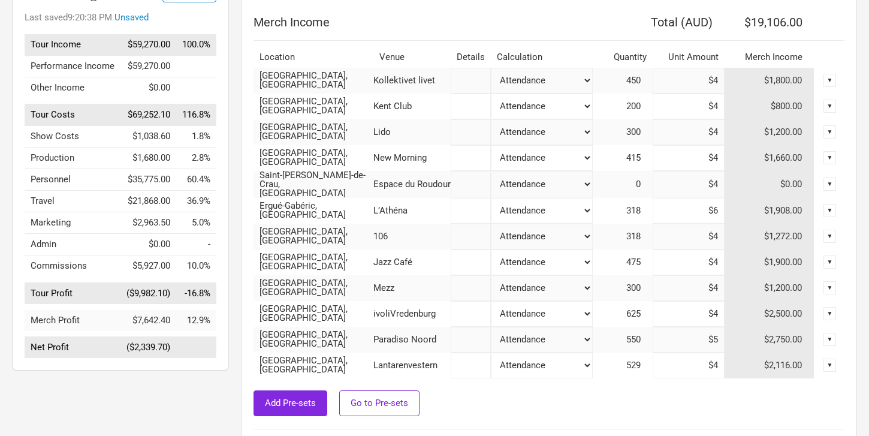
click at [718, 359] on input "$4" at bounding box center [689, 366] width 72 height 26
type input "$5"
type input "$19,635"
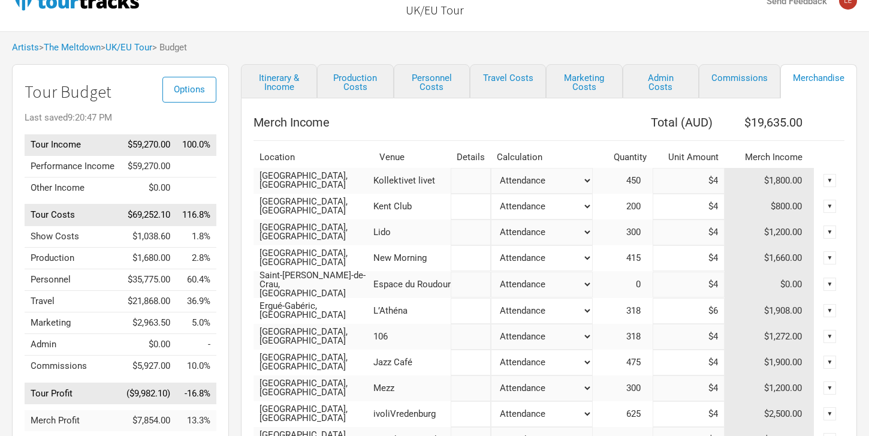
scroll to position [0, 0]
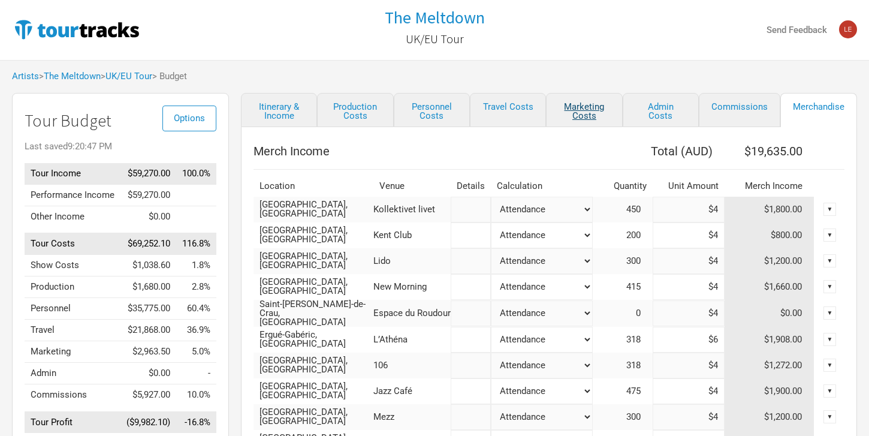
type input "$5"
click at [598, 109] on link "Marketing Costs" at bounding box center [584, 110] width 76 height 34
select select "% of Gross"
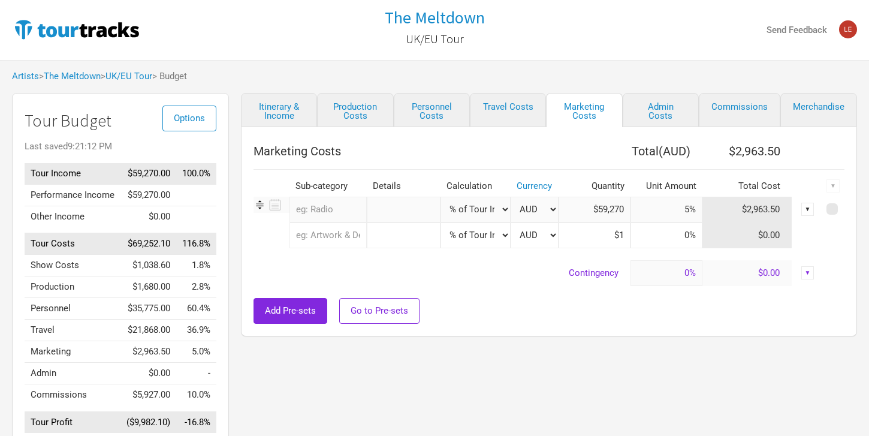
click at [806, 209] on div "▼" at bounding box center [808, 209] width 13 height 13
drag, startPoint x: 683, startPoint y: 208, endPoint x: 691, endPoint y: 208, distance: 8.4
click at [691, 208] on input "5%" at bounding box center [667, 210] width 72 height 26
type input "3%"
click at [688, 241] on input at bounding box center [667, 235] width 72 height 26
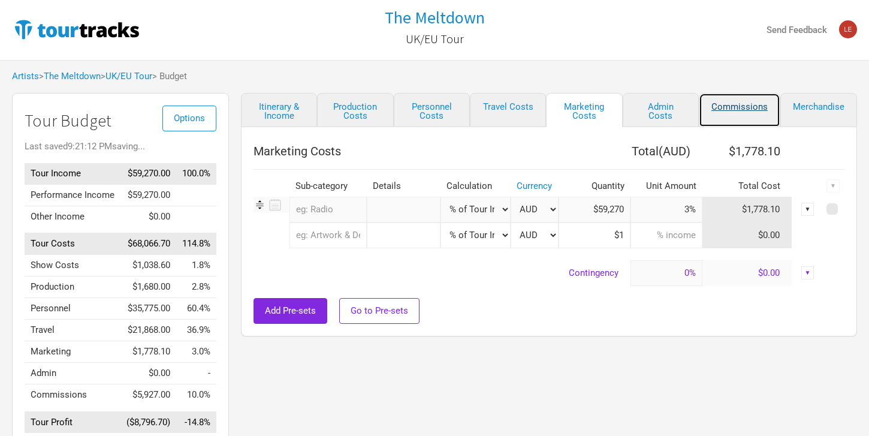
type input "0%"
click at [734, 106] on link "Commissions" at bounding box center [740, 110] width 82 height 34
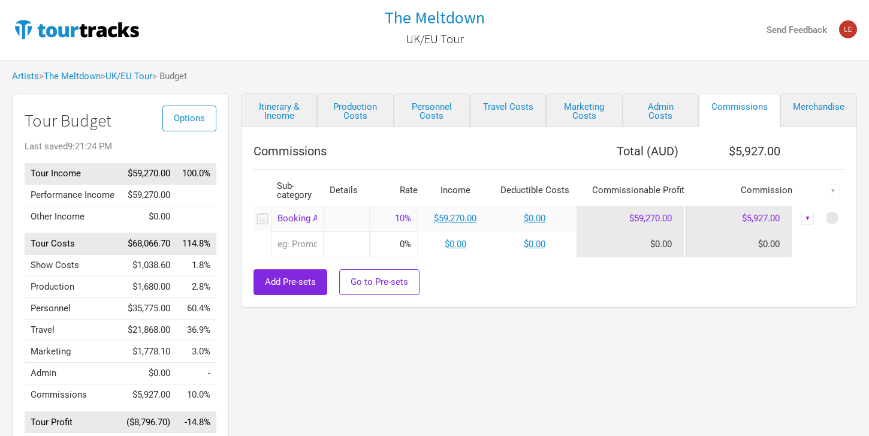
click at [664, 113] on link "Admin Costs" at bounding box center [661, 110] width 76 height 34
select select "% of Gross"
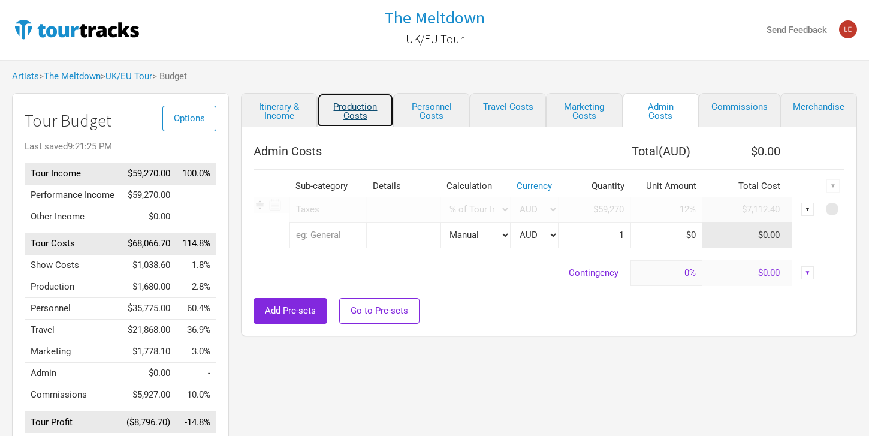
click at [355, 116] on link "Production Costs" at bounding box center [355, 110] width 76 height 34
select select "Shows"
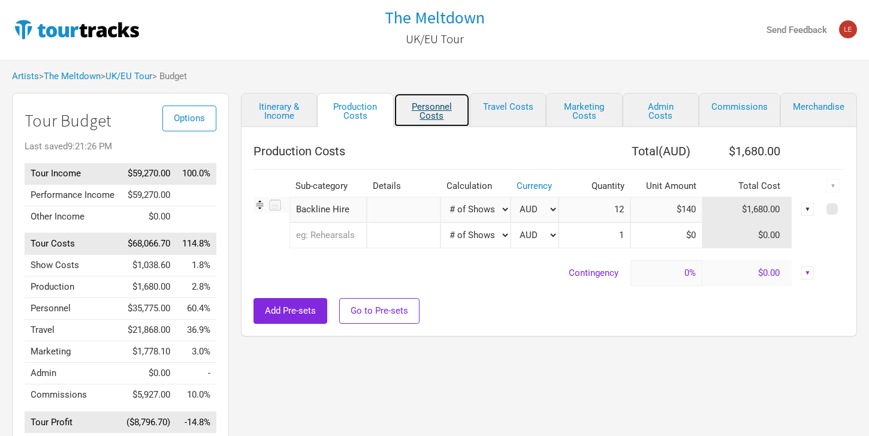
click at [418, 112] on link "Personnel Costs" at bounding box center [432, 110] width 76 height 34
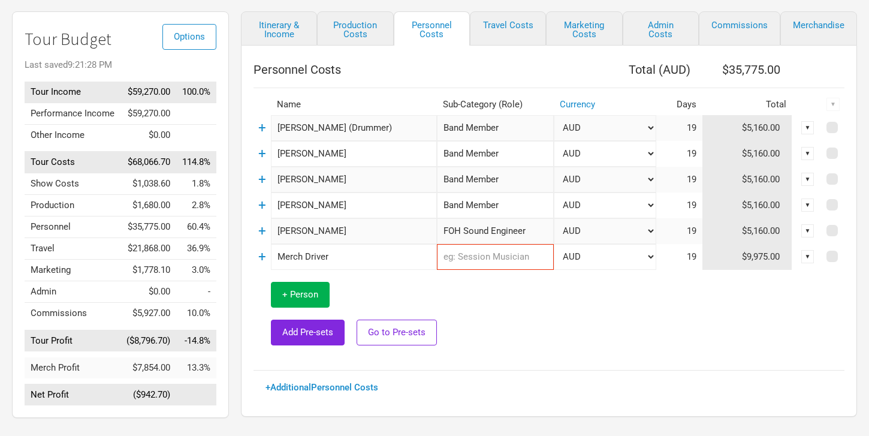
scroll to position [11, 0]
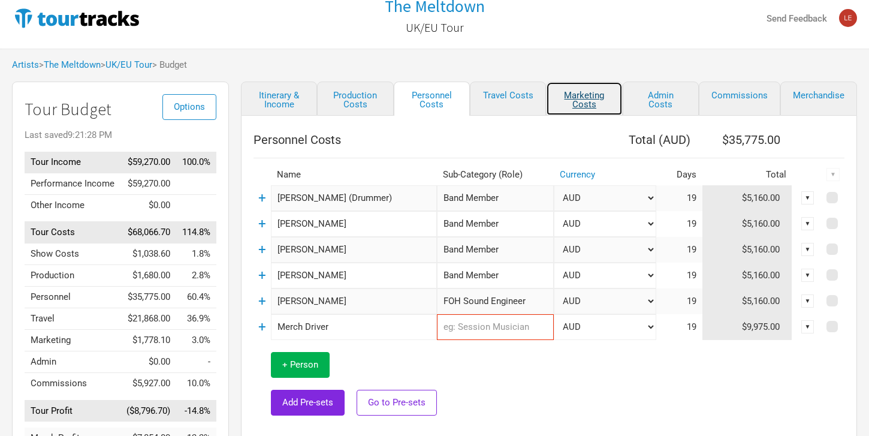
click at [592, 94] on link "Marketing Costs" at bounding box center [584, 99] width 76 height 34
select select "% of Gross"
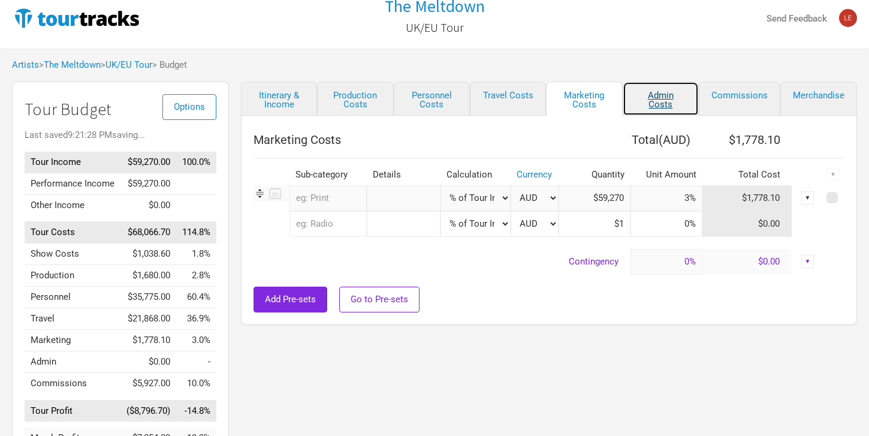
click at [656, 95] on link "Admin Costs" at bounding box center [661, 99] width 76 height 34
select select "% of Gross"
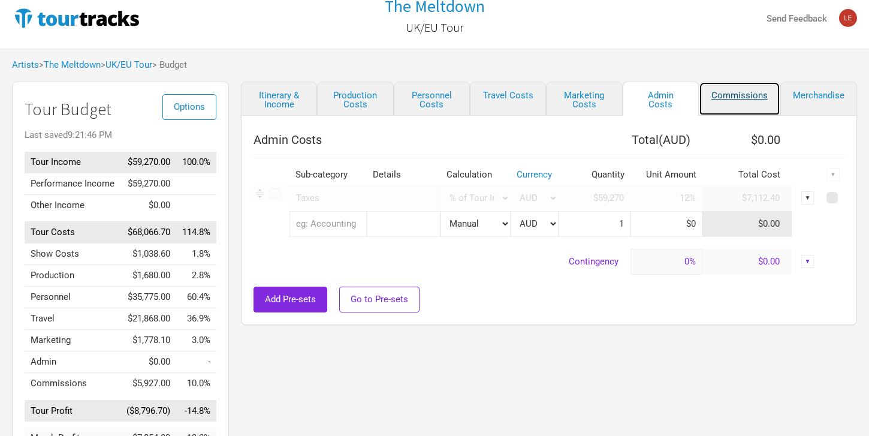
click at [736, 91] on link "Commissions" at bounding box center [740, 99] width 82 height 34
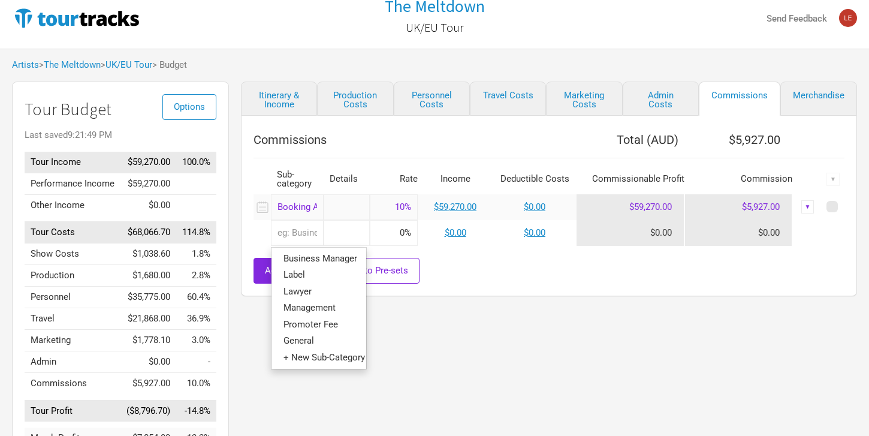
click at [306, 239] on input "text" at bounding box center [297, 233] width 53 height 26
click at [314, 306] on span "Management" at bounding box center [310, 307] width 52 height 11
type input "Management"
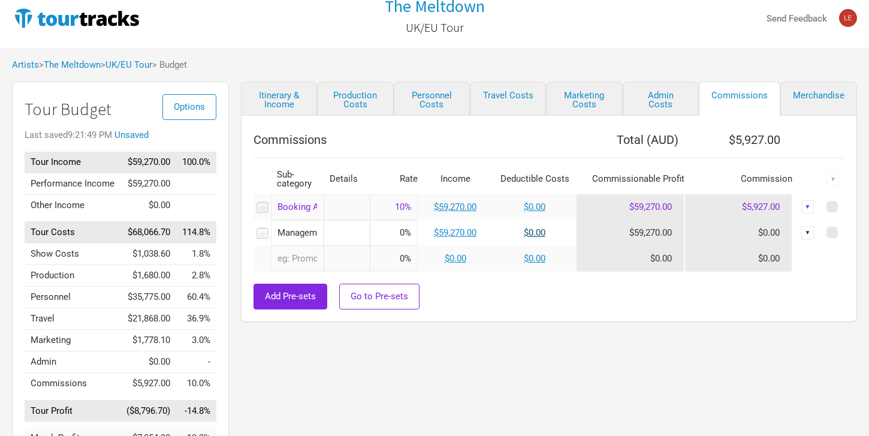
click at [535, 233] on link "$0.00" at bounding box center [535, 232] width 22 height 11
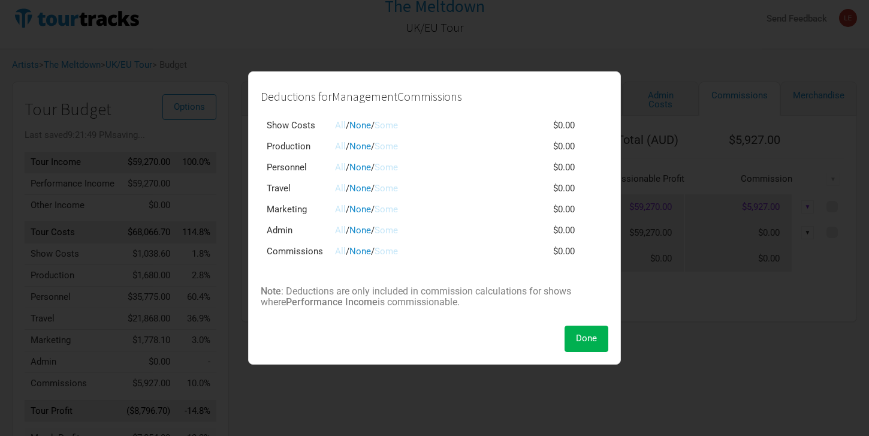
click at [389, 252] on link "Some" at bounding box center [386, 251] width 23 height 11
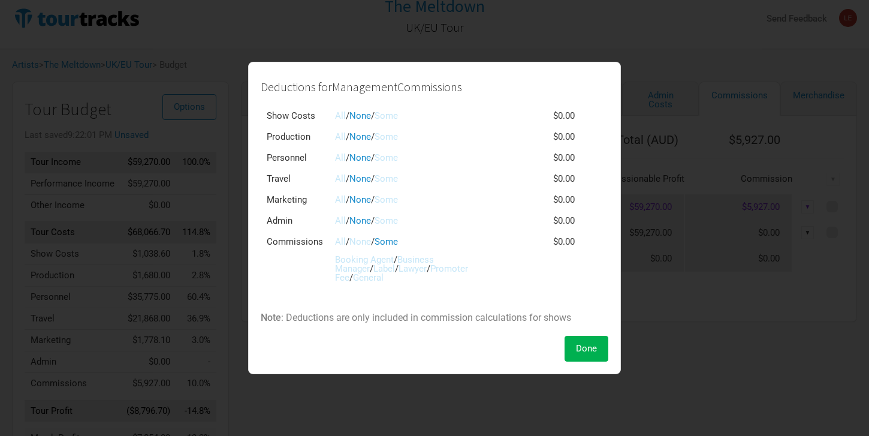
click at [379, 260] on link "Booking Agent" at bounding box center [364, 259] width 59 height 11
click at [338, 219] on link "All" at bounding box center [340, 220] width 11 height 11
click at [352, 220] on link "None" at bounding box center [361, 220] width 22 height 11
click at [342, 118] on link "All" at bounding box center [340, 115] width 11 height 11
click at [361, 174] on link "None" at bounding box center [361, 178] width 22 height 11
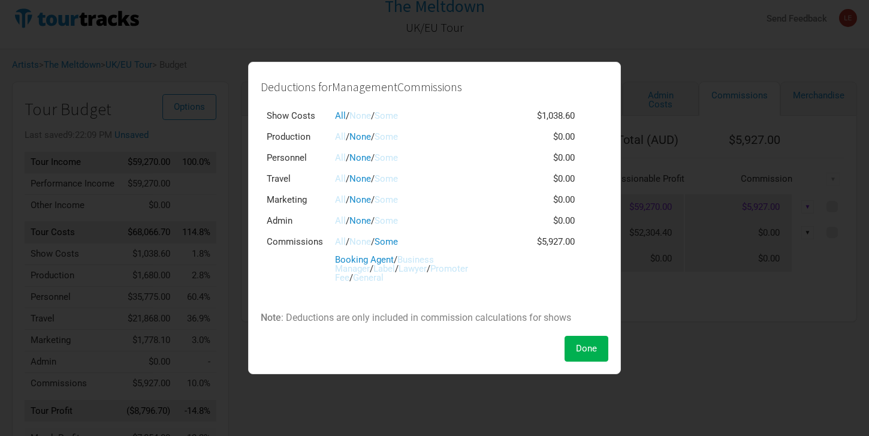
click at [343, 177] on link "All" at bounding box center [340, 178] width 11 height 11
click at [601, 353] on button "Done" at bounding box center [587, 349] width 44 height 26
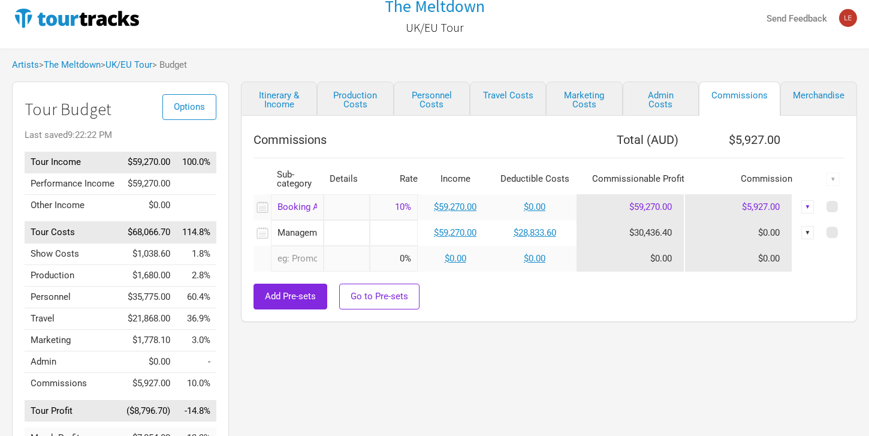
drag, startPoint x: 394, startPoint y: 232, endPoint x: 427, endPoint y: 236, distance: 33.2
click at [416, 233] on input at bounding box center [394, 233] width 48 height 26
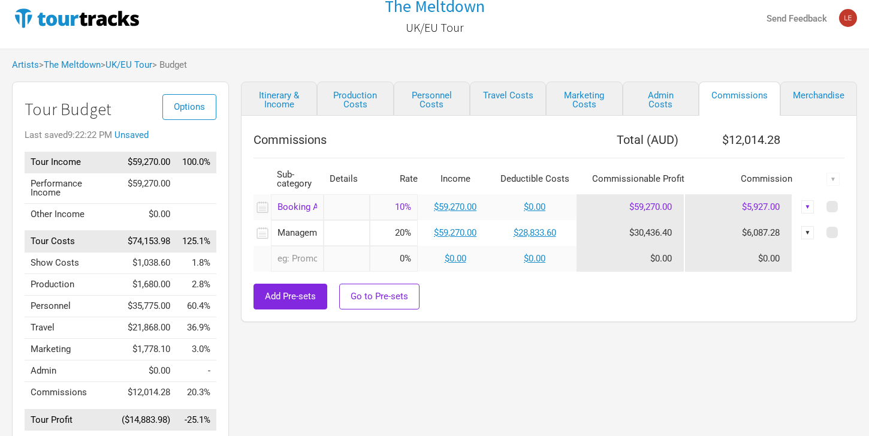
type input "20%"
click at [479, 248] on td "$0.00" at bounding box center [455, 259] width 75 height 26
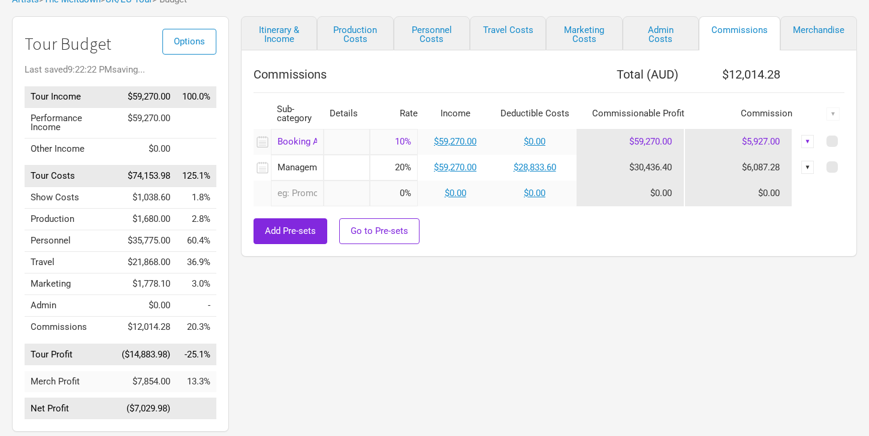
scroll to position [77, 0]
click at [528, 168] on link "$28,833.60" at bounding box center [535, 166] width 43 height 11
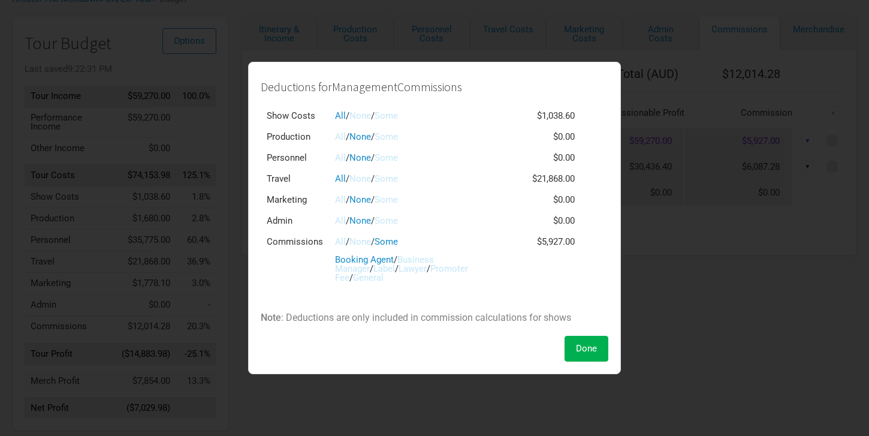
click at [343, 201] on link "All" at bounding box center [340, 199] width 11 height 11
click at [341, 159] on link "All" at bounding box center [340, 157] width 11 height 11
click at [363, 157] on link "None" at bounding box center [361, 157] width 22 height 11
click at [342, 138] on link "All" at bounding box center [340, 136] width 11 height 11
click at [590, 351] on span "Done" at bounding box center [586, 348] width 21 height 11
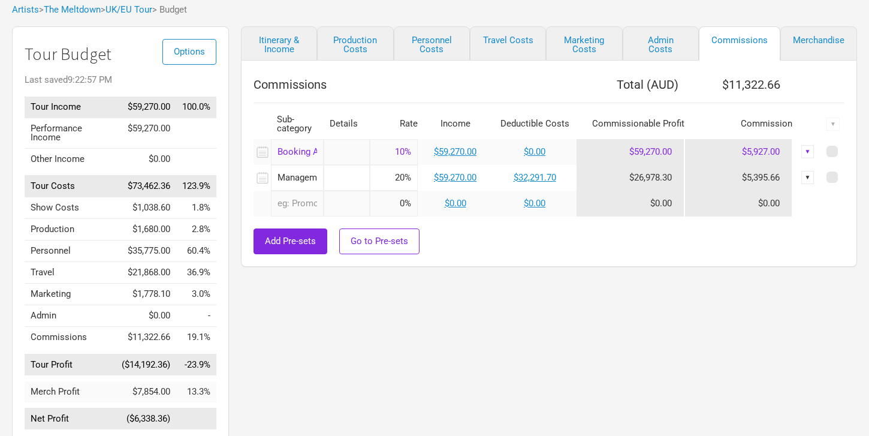
scroll to position [0, 0]
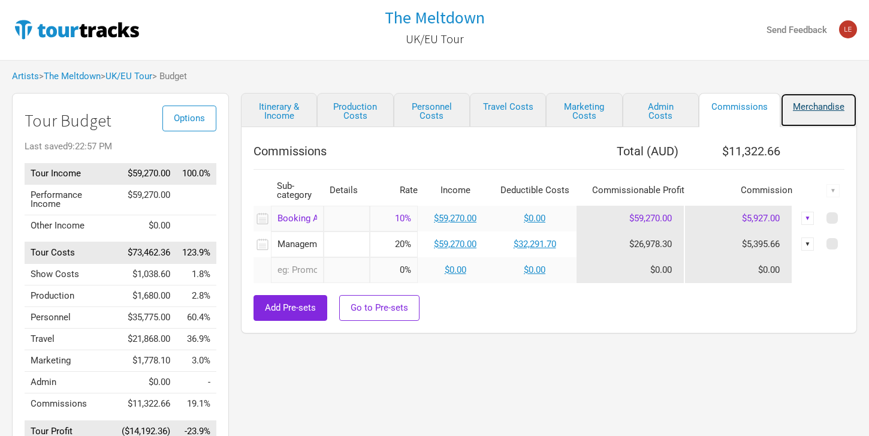
click at [834, 107] on link "Merchandise" at bounding box center [819, 110] width 77 height 34
select select "% of Gross Merch"
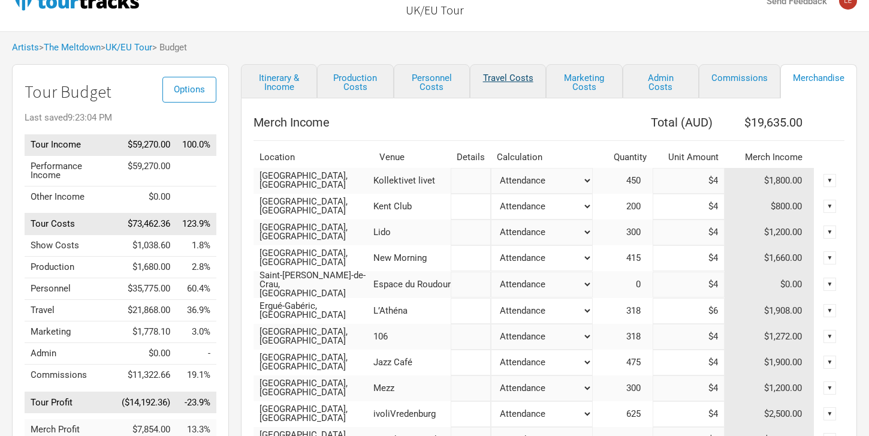
scroll to position [44, 0]
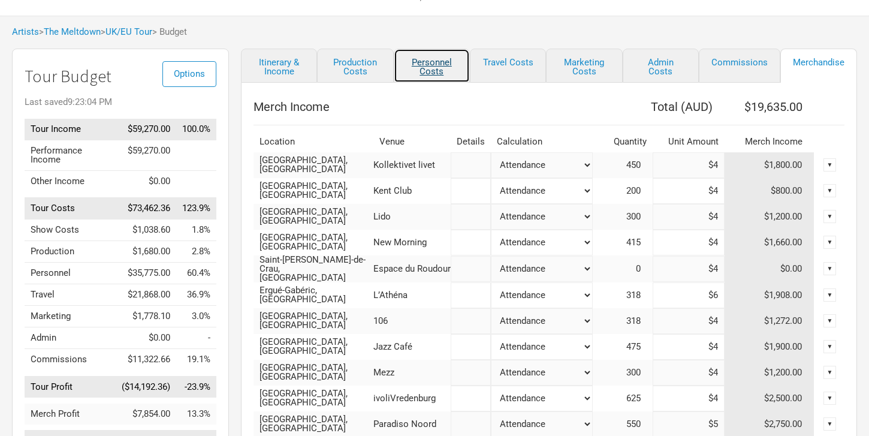
click at [445, 65] on link "Personnel Costs" at bounding box center [432, 66] width 76 height 34
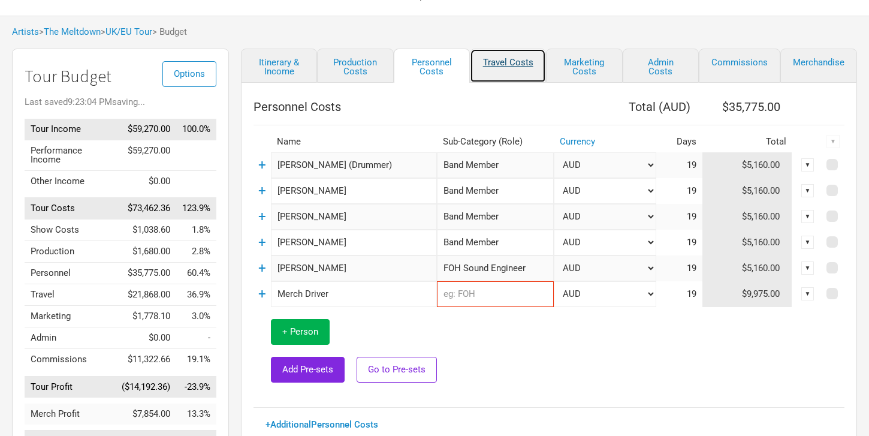
click at [513, 65] on link "Travel Costs" at bounding box center [508, 66] width 76 height 34
select select "Total Days"
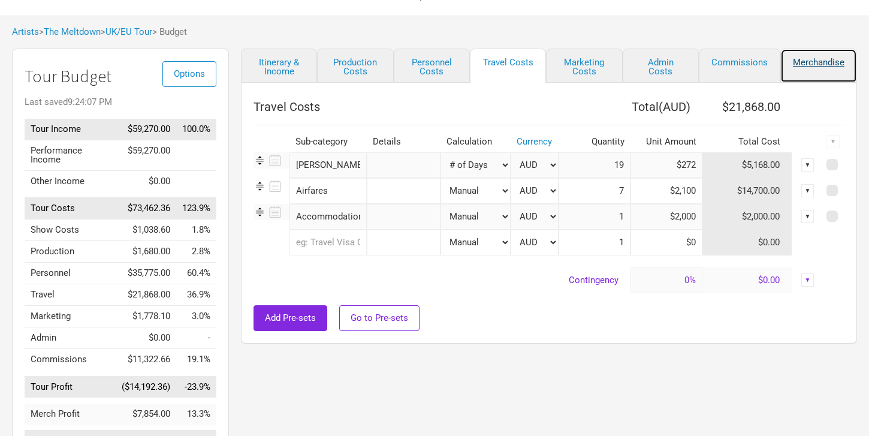
click at [809, 59] on link "Merchandise" at bounding box center [819, 66] width 77 height 34
select select "% of Gross Merch"
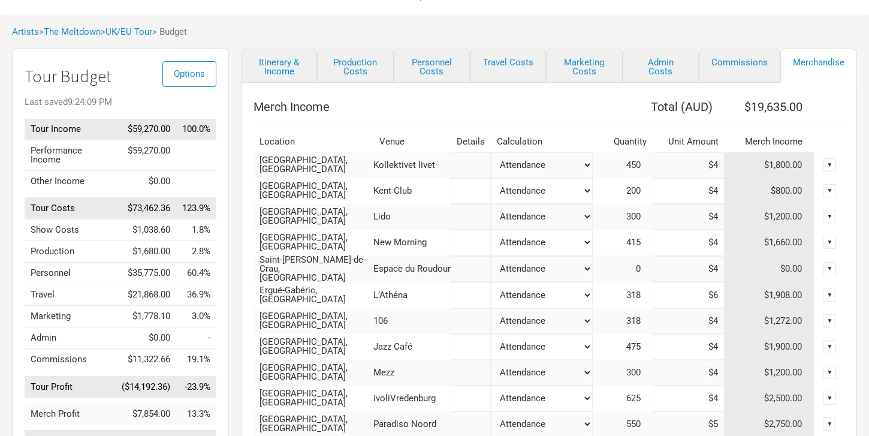
drag, startPoint x: 711, startPoint y: 165, endPoint x: 766, endPoint y: 165, distance: 55.2
click at [766, 165] on tr "[GEOGRAPHIC_DATA], [GEOGRAPHIC_DATA] Kollektivet livet Attendance Manual % of P…" at bounding box center [549, 165] width 591 height 26
type input "$8"
type input "$21,435"
type input "$8"
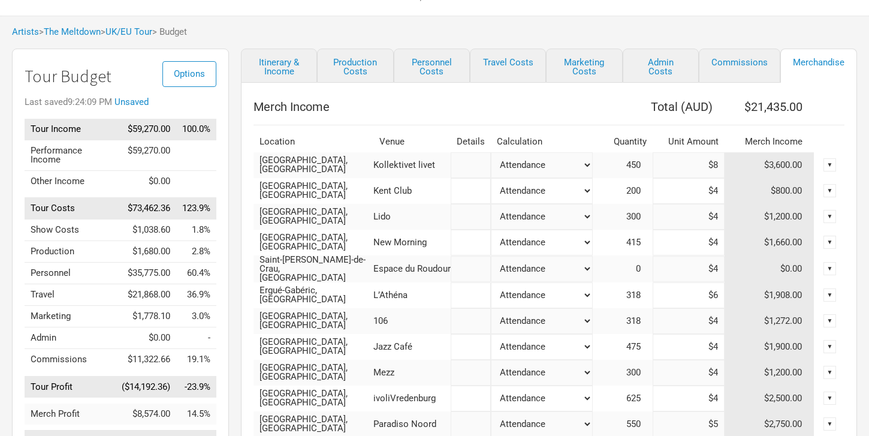
drag, startPoint x: 694, startPoint y: 188, endPoint x: 744, endPoint y: 188, distance: 49.8
click at [744, 188] on tr "[GEOGRAPHIC_DATA], [GEOGRAPHIC_DATA] Kent Club Attendance Manual % of Performan…" at bounding box center [549, 191] width 591 height 26
type input "$8"
type input "$22,235"
type input "$8"
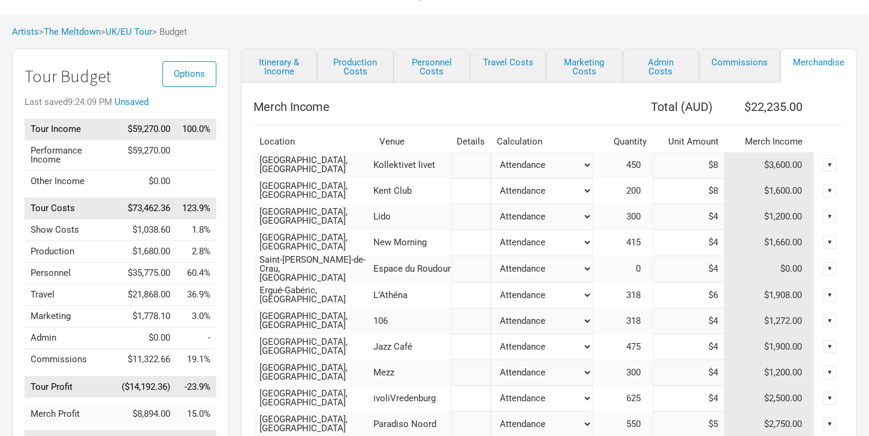
drag, startPoint x: 705, startPoint y: 223, endPoint x: 754, endPoint y: 226, distance: 49.2
click at [755, 226] on tr "[GEOGRAPHIC_DATA], [GEOGRAPHIC_DATA] Lido Attendance Manual % of Performance In…" at bounding box center [549, 217] width 591 height 26
drag, startPoint x: 704, startPoint y: 219, endPoint x: 712, endPoint y: 219, distance: 7.2
click at [712, 219] on input "$4" at bounding box center [689, 217] width 72 height 26
drag, startPoint x: 695, startPoint y: 221, endPoint x: 736, endPoint y: 221, distance: 40.8
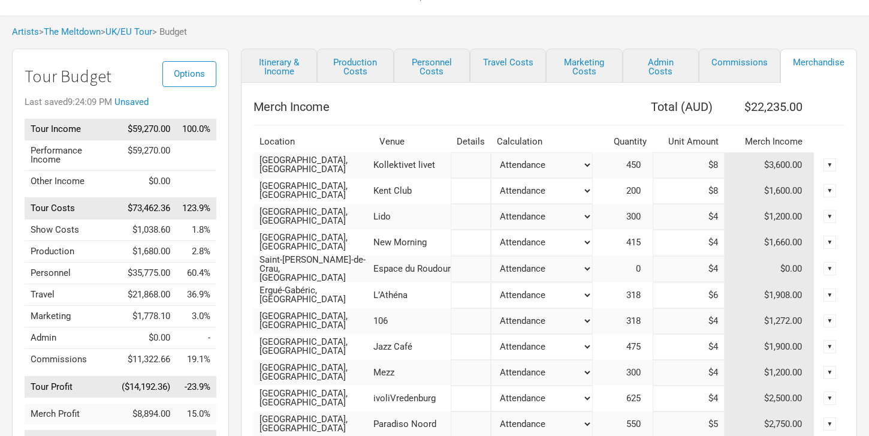
click at [736, 221] on tr "[GEOGRAPHIC_DATA], [GEOGRAPHIC_DATA] Lido Attendance Manual % of Performance In…" at bounding box center [549, 217] width 591 height 26
type input "$8"
type input "$23,435"
type input "$8"
drag, startPoint x: 706, startPoint y: 240, endPoint x: 742, endPoint y: 241, distance: 36.6
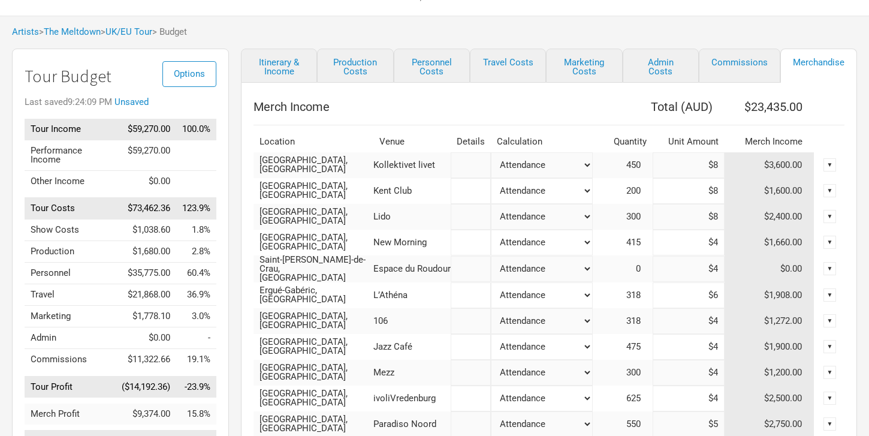
click at [742, 241] on tr "[GEOGRAPHIC_DATA], [GEOGRAPHIC_DATA] New Morning Attendance Manual % of Perform…" at bounding box center [549, 243] width 591 height 26
type input "$8"
type input "$25,095"
drag, startPoint x: 703, startPoint y: 267, endPoint x: 752, endPoint y: 267, distance: 48.6
click at [752, 267] on tr "Saint-[PERSON_NAME]-de-Crau, [GEOGRAPHIC_DATA] Espace du Roudour Attendance Man…" at bounding box center [549, 268] width 591 height 27
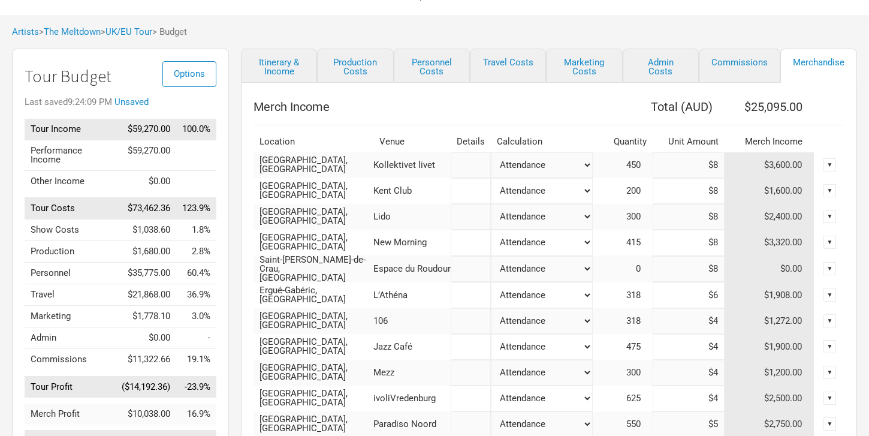
type input "$8"
drag, startPoint x: 709, startPoint y: 295, endPoint x: 740, endPoint y: 297, distance: 30.6
click at [740, 297] on tr "Ergué-Gabéric, [GEOGRAPHIC_DATA] L’Athéna Attendance Manual % of Performance In…" at bounding box center [549, 295] width 591 height 26
type input "$8"
type input "$25,731"
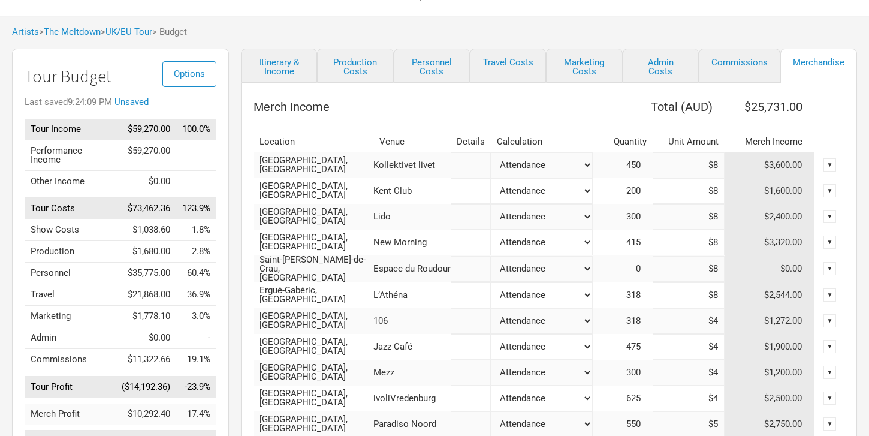
type input "$8"
drag, startPoint x: 693, startPoint y: 321, endPoint x: 748, endPoint y: 321, distance: 55.2
click at [748, 321] on tr "[GEOGRAPHIC_DATA], [GEOGRAPHIC_DATA] 106 Attendance Manual % of Performance Inc…" at bounding box center [549, 321] width 591 height 26
type input "$8"
type input "$27,003"
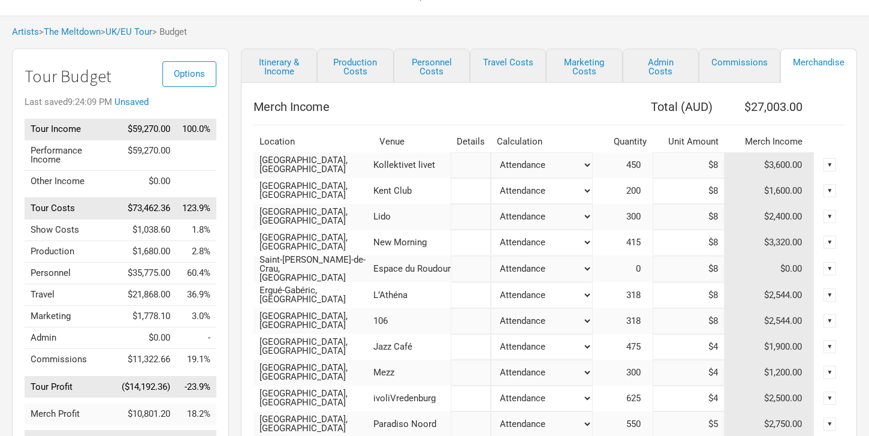
type input "$8"
drag, startPoint x: 703, startPoint y: 345, endPoint x: 756, endPoint y: 345, distance: 52.8
click at [756, 345] on tr "[GEOGRAPHIC_DATA], [GEOGRAPHIC_DATA] Jazz Café Attendance Manual % of Performan…" at bounding box center [549, 347] width 591 height 26
type input "$28,903"
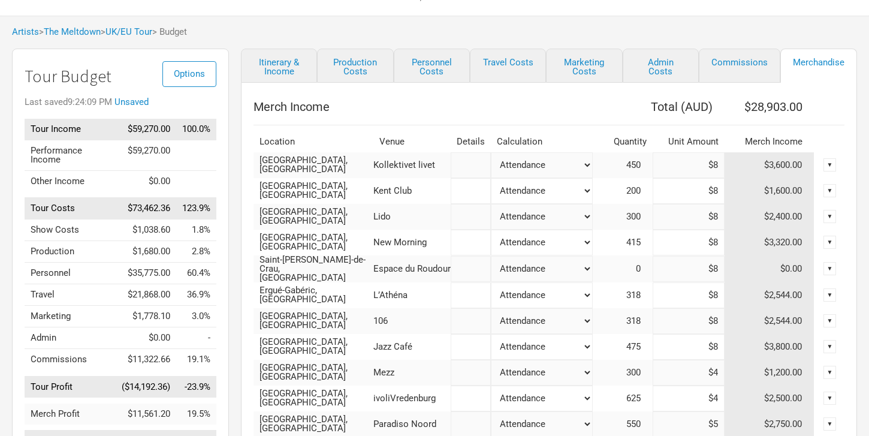
type input "$8"
drag, startPoint x: 693, startPoint y: 369, endPoint x: 742, endPoint y: 373, distance: 49.4
click at [742, 373] on tr "[GEOGRAPHIC_DATA], [GEOGRAPHIC_DATA] Mezz Attendance Manual % of Performance In…" at bounding box center [549, 373] width 591 height 26
type input "$30,103"
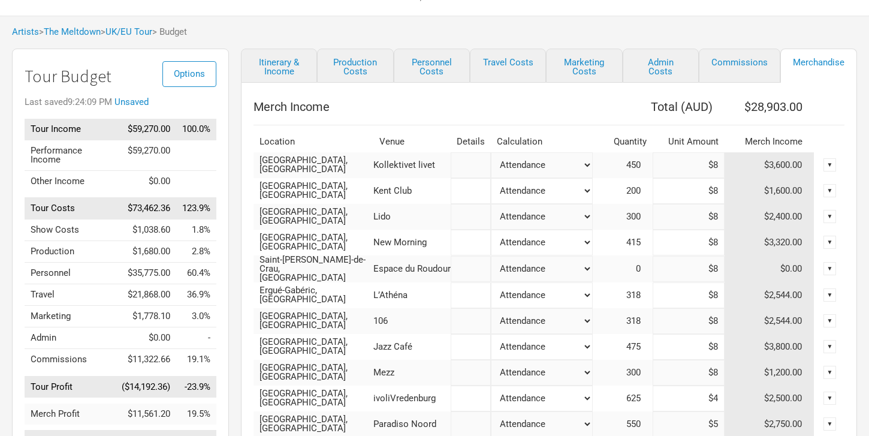
type input "$8"
drag, startPoint x: 700, startPoint y: 399, endPoint x: 743, endPoint y: 399, distance: 43.8
click at [743, 399] on tr "[GEOGRAPHIC_DATA], [GEOGRAPHIC_DATA] ivoliVredenburg Attendance Manual % of Per…" at bounding box center [549, 398] width 591 height 26
type input "$32,603"
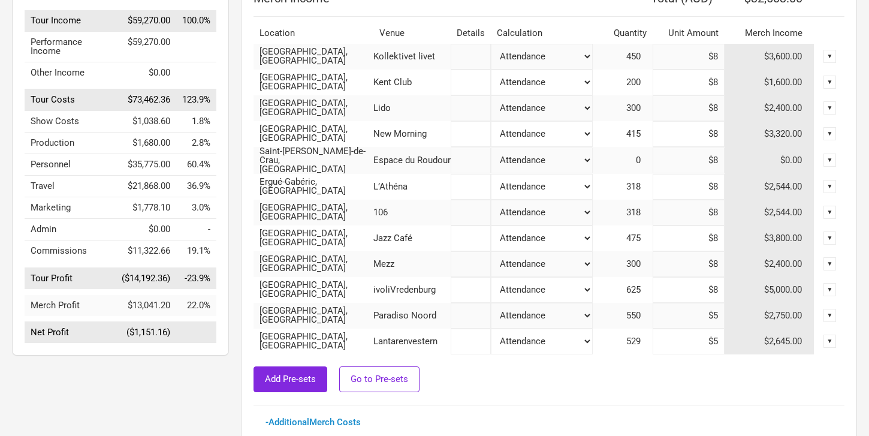
scroll to position [183, 0]
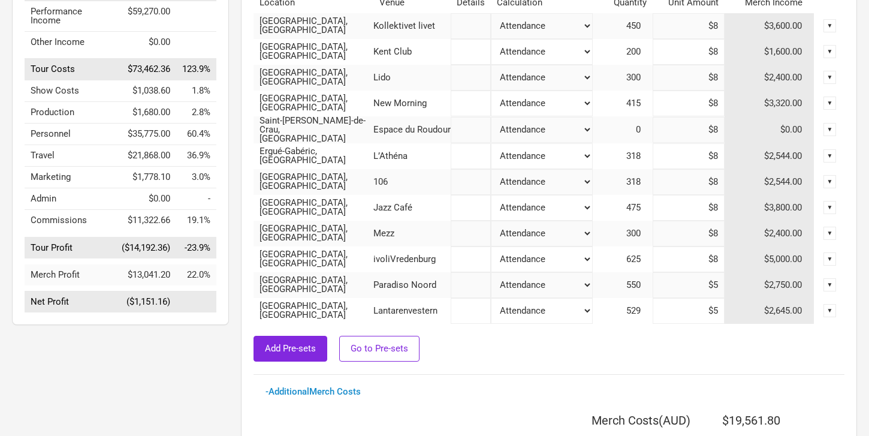
type input "$8"
drag, startPoint x: 697, startPoint y: 282, endPoint x: 748, endPoint y: 282, distance: 50.4
click at [748, 282] on tr "[GEOGRAPHIC_DATA], [GEOGRAPHIC_DATA] Paradiso Noord Attendance Manual % of Perf…" at bounding box center [549, 285] width 591 height 26
type input "$8"
type input "$34,253"
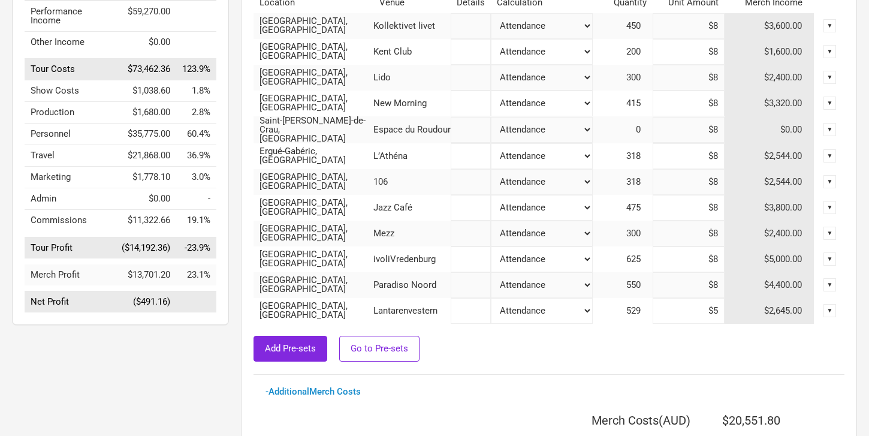
type input "$8"
drag, startPoint x: 703, startPoint y: 310, endPoint x: 769, endPoint y: 311, distance: 66.0
click at [769, 311] on tr "[GEOGRAPHIC_DATA], [GEOGRAPHIC_DATA] Lantarenvestern Attendance Manual % of Per…" at bounding box center [549, 311] width 591 height 26
type input "$8"
type input "$35,840"
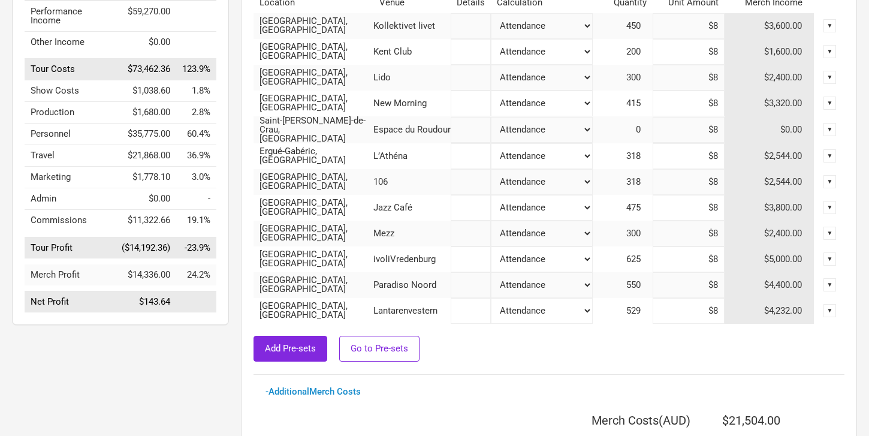
type input "$8"
click at [757, 312] on td "$4,232.00" at bounding box center [770, 311] width 90 height 26
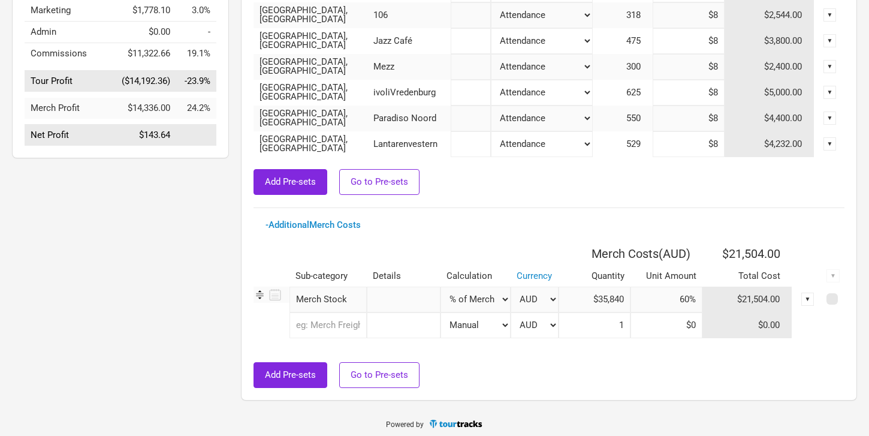
scroll to position [354, 0]
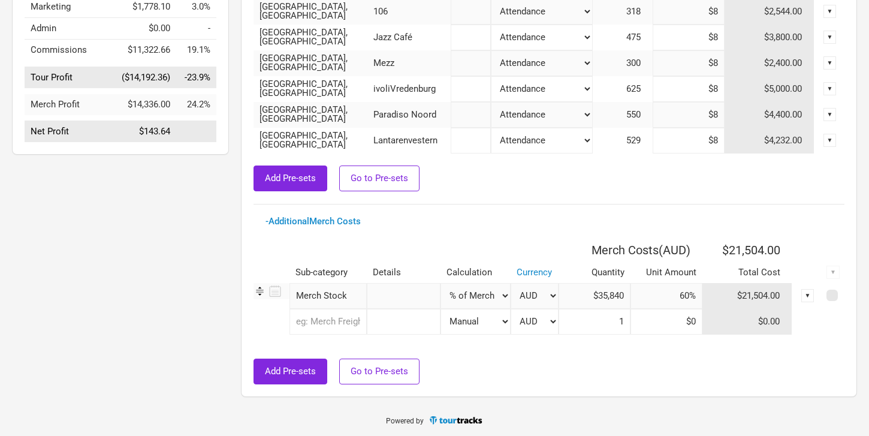
drag, startPoint x: 681, startPoint y: 293, endPoint x: 702, endPoint y: 293, distance: 21.0
click at [702, 293] on input "60%" at bounding box center [667, 296] width 72 height 26
type input "55%"
click at [703, 250] on th "$19,712.00" at bounding box center [748, 250] width 90 height 24
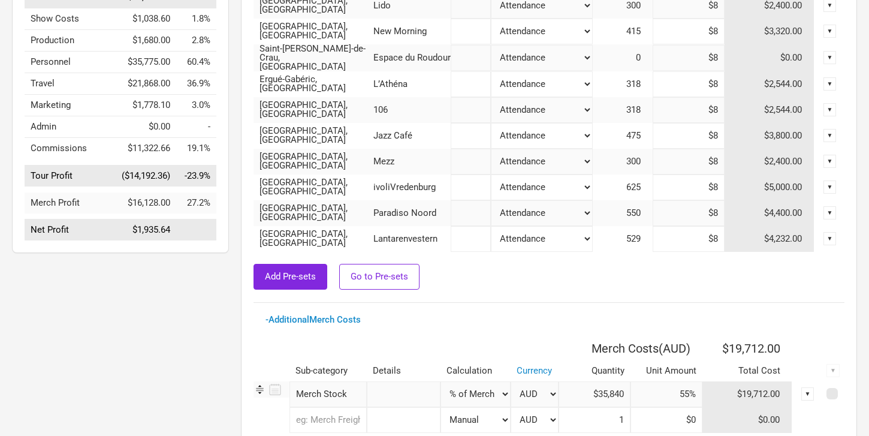
scroll to position [0, 0]
